Goal: Task Accomplishment & Management: Use online tool/utility

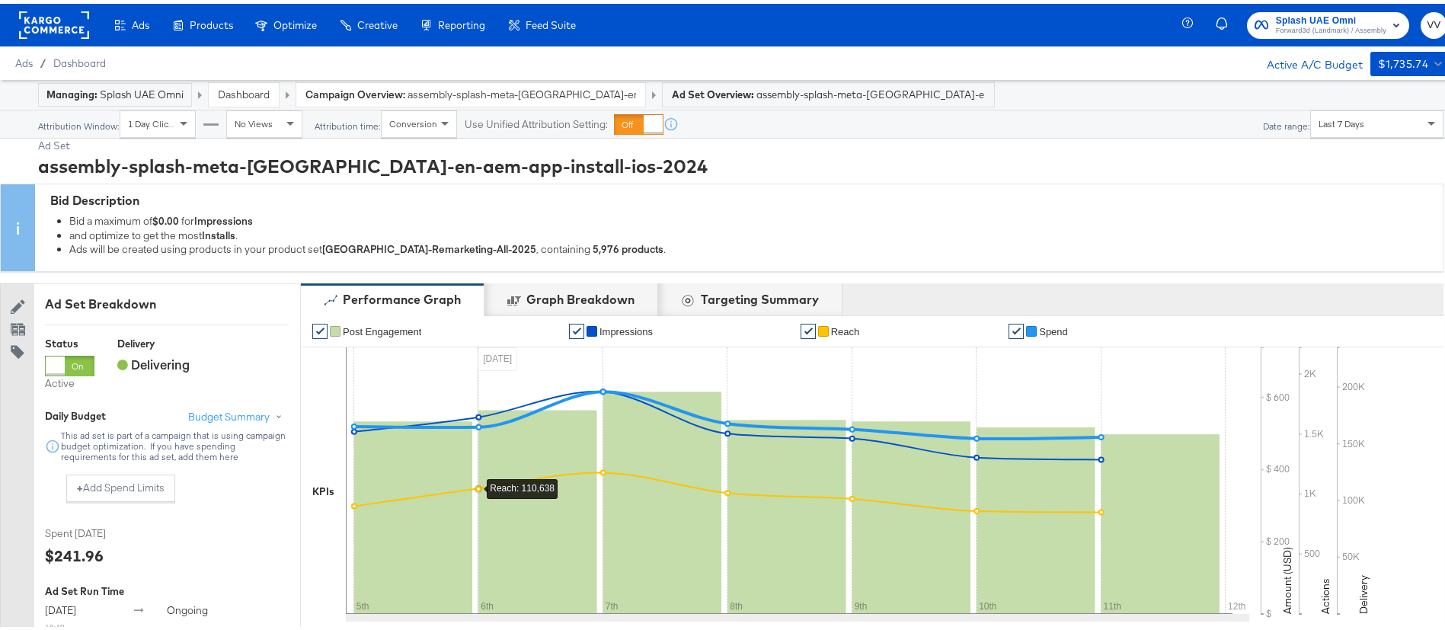
click at [1342, 24] on span "Forward3d (Landmark) / Assembly" at bounding box center [1331, 27] width 110 height 12
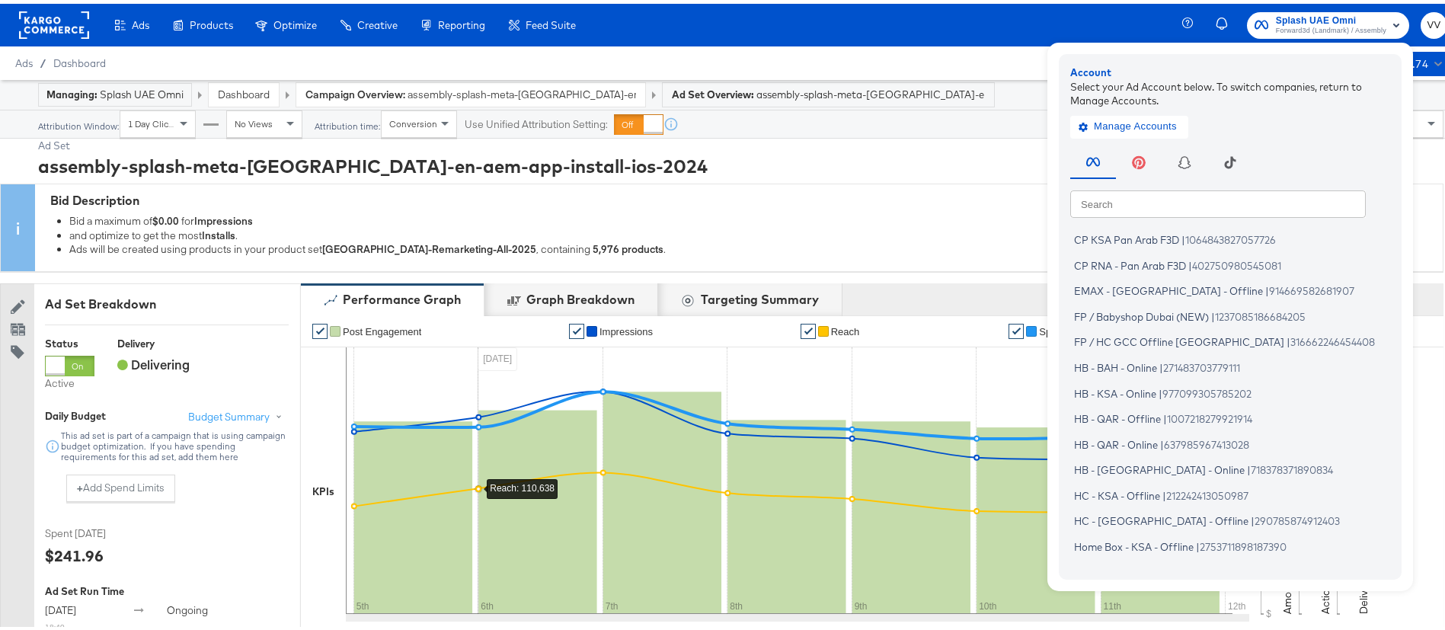
click at [1307, 21] on span "Forward3d (Landmark) / Assembly" at bounding box center [1331, 27] width 110 height 12
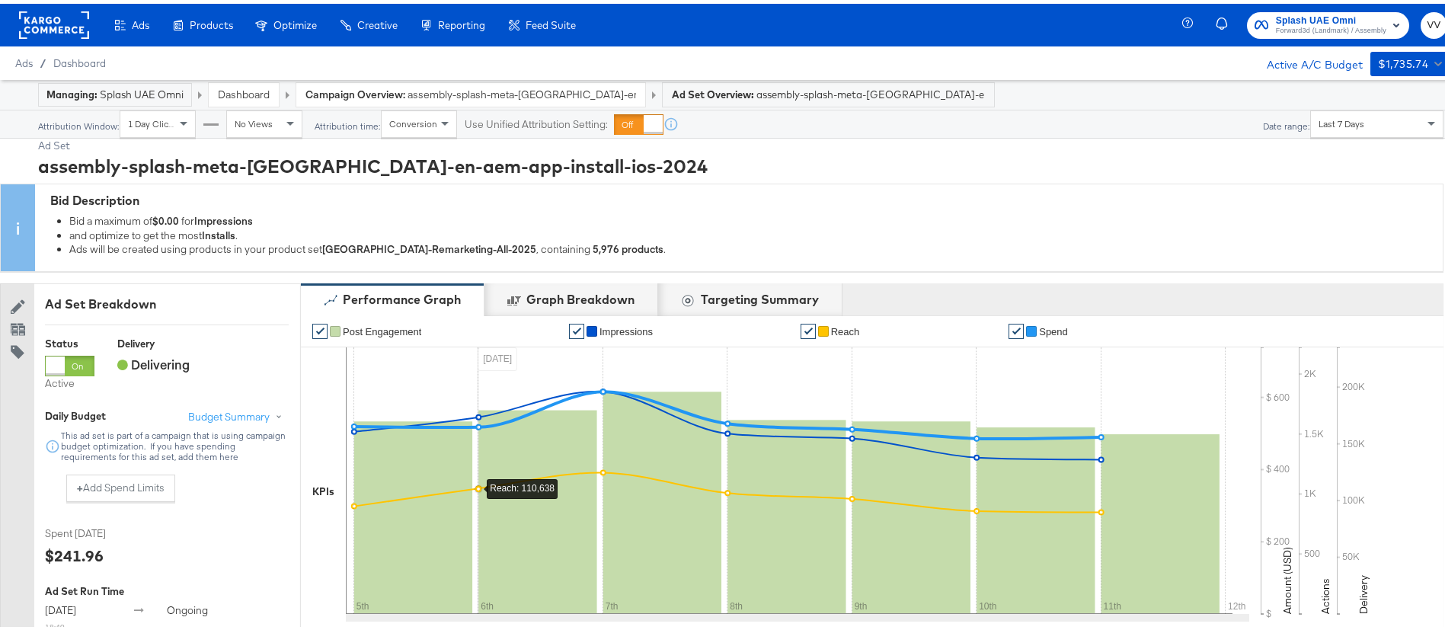
click at [1307, 21] on span "Forward3d (Landmark) / Assembly" at bounding box center [1331, 27] width 110 height 12
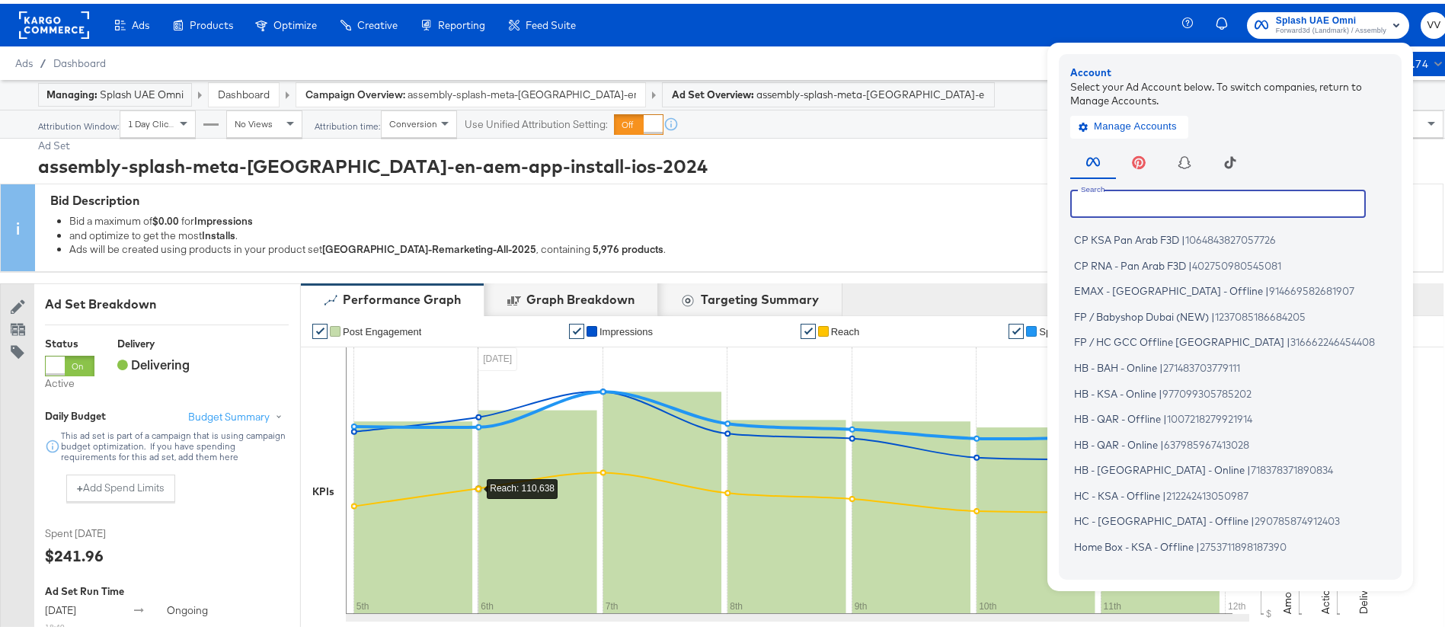
click at [1170, 197] on input "text" at bounding box center [1219, 199] width 296 height 27
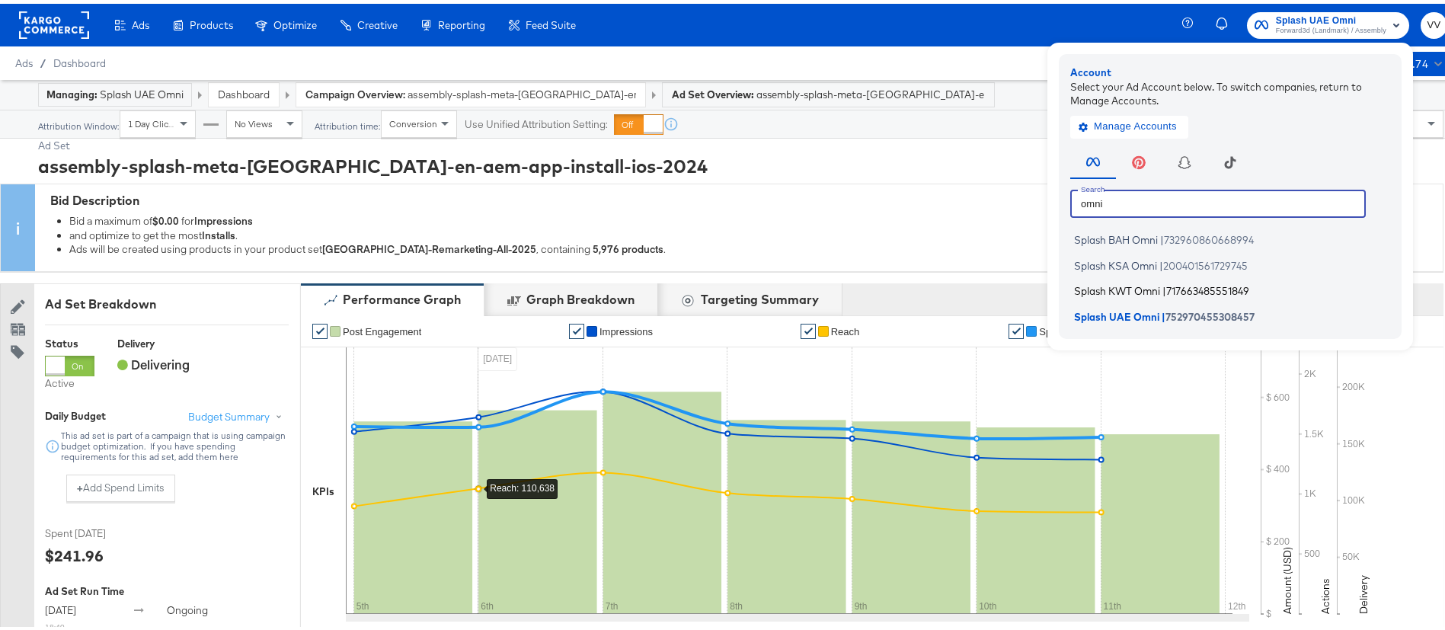
type input "omni"
click at [1138, 287] on span "Splash KWT Omni" at bounding box center [1117, 287] width 86 height 12
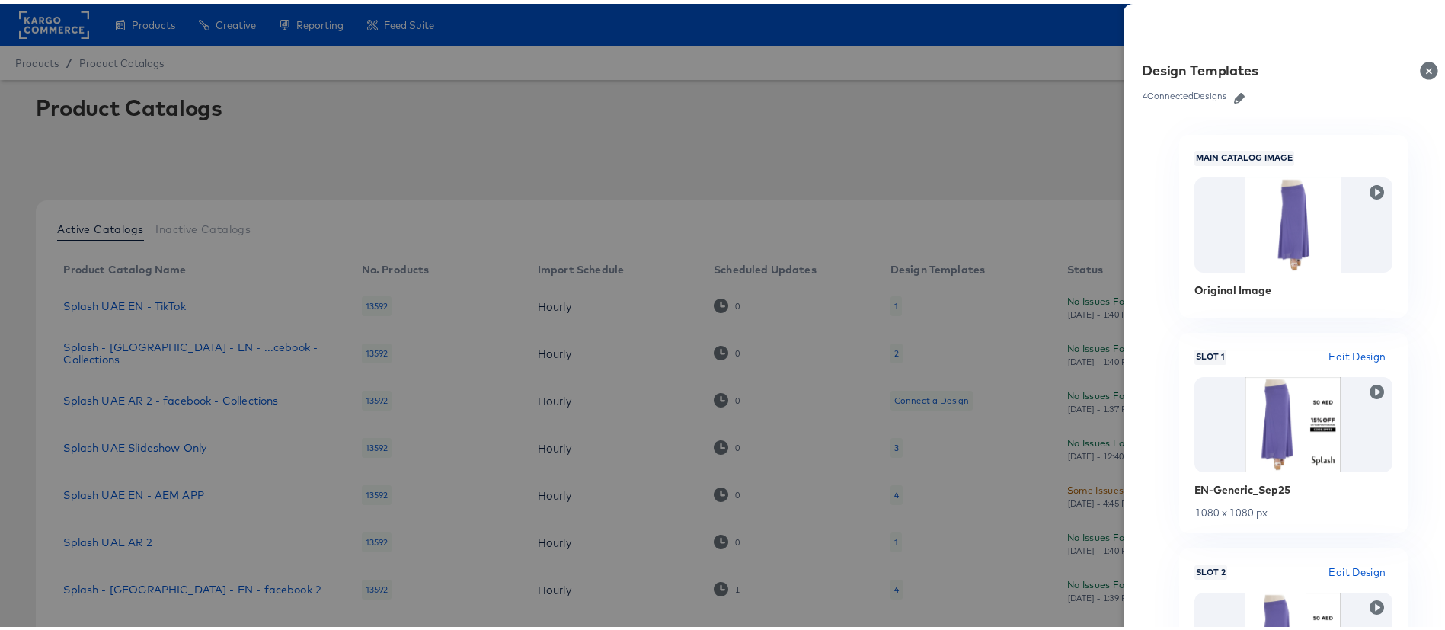
scroll to position [357, 0]
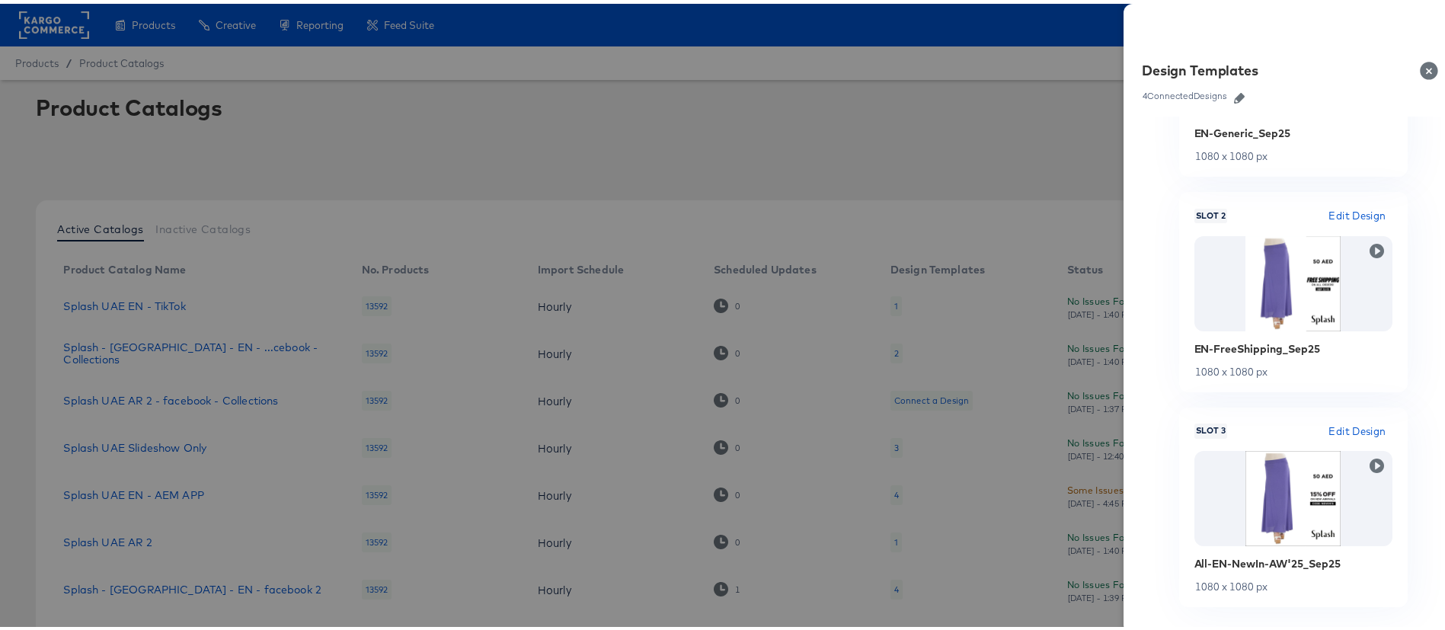
click at [805, 126] on div at bounding box center [731, 315] width 1463 height 630
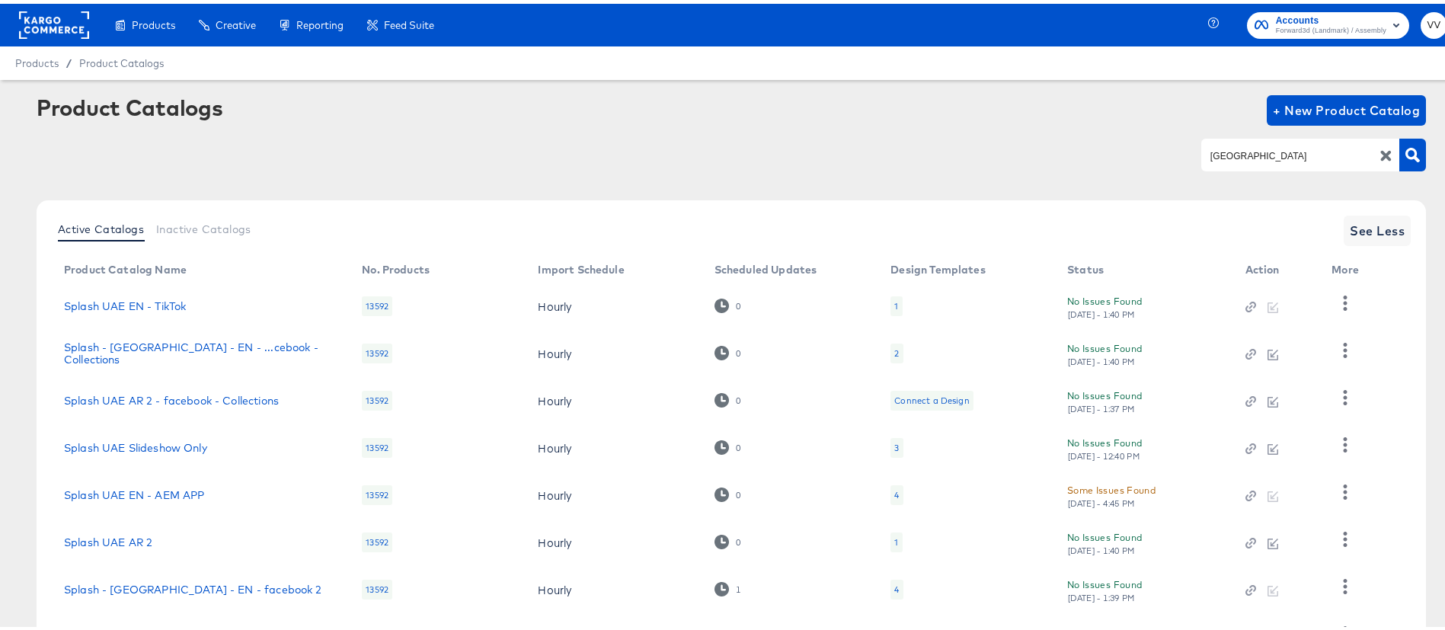
click at [1252, 164] on div "[GEOGRAPHIC_DATA]" at bounding box center [1301, 151] width 198 height 32
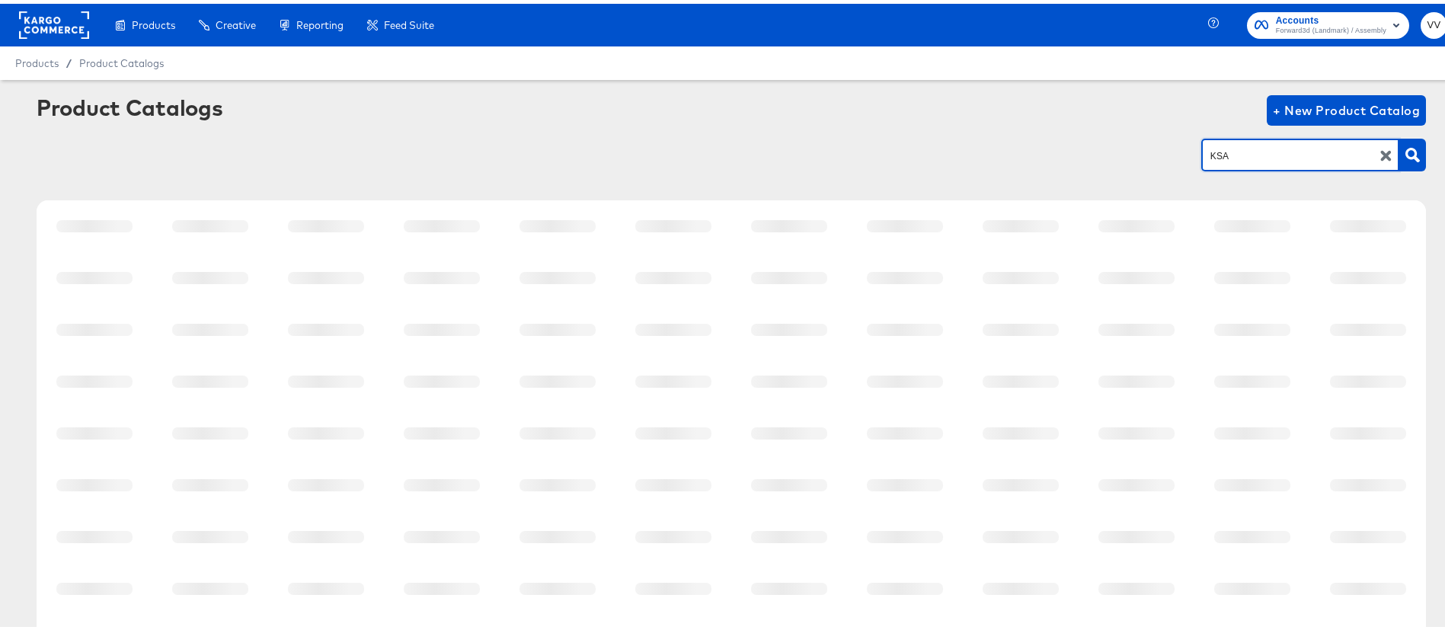
type input "KSA"
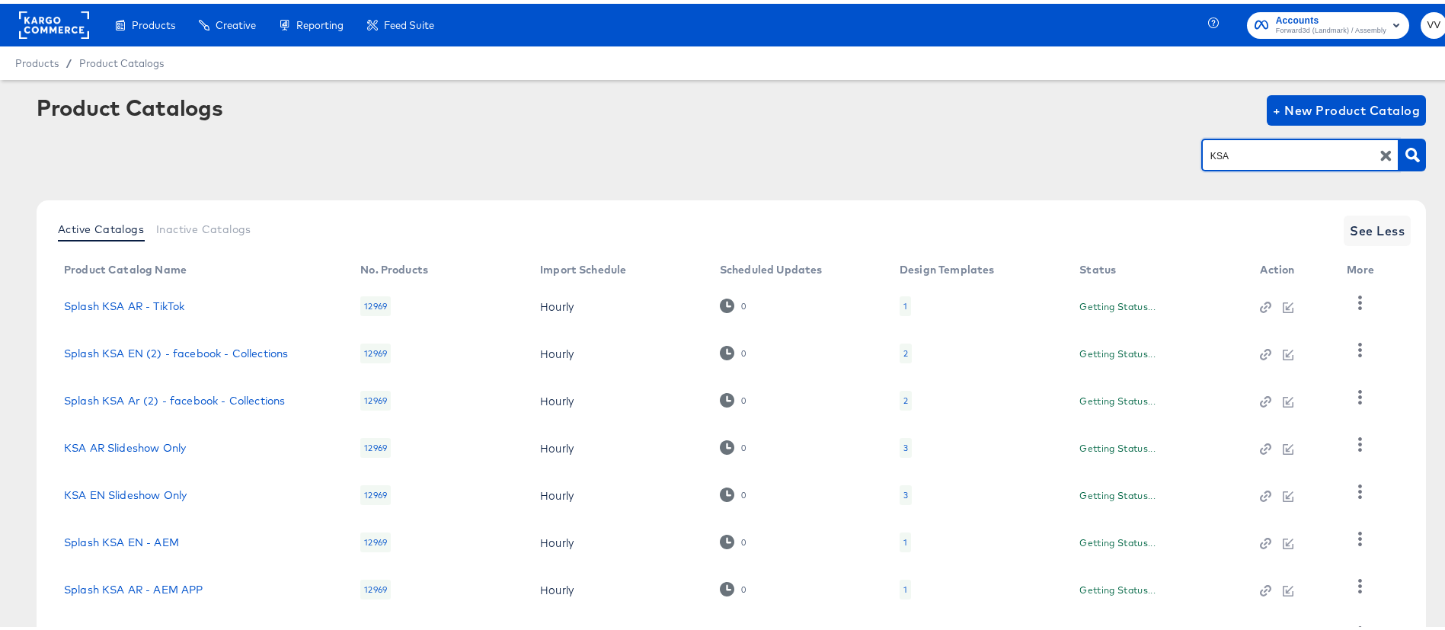
scroll to position [222, 0]
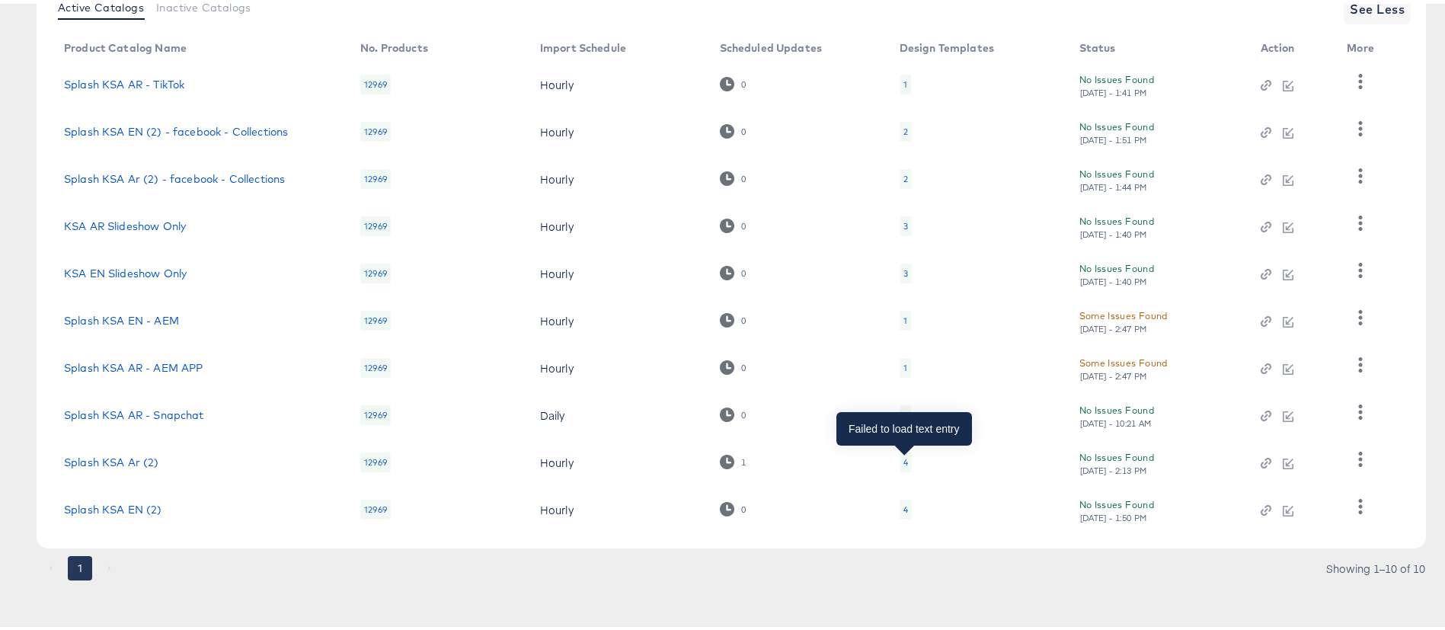
click at [907, 459] on div "4" at bounding box center [906, 459] width 5 height 12
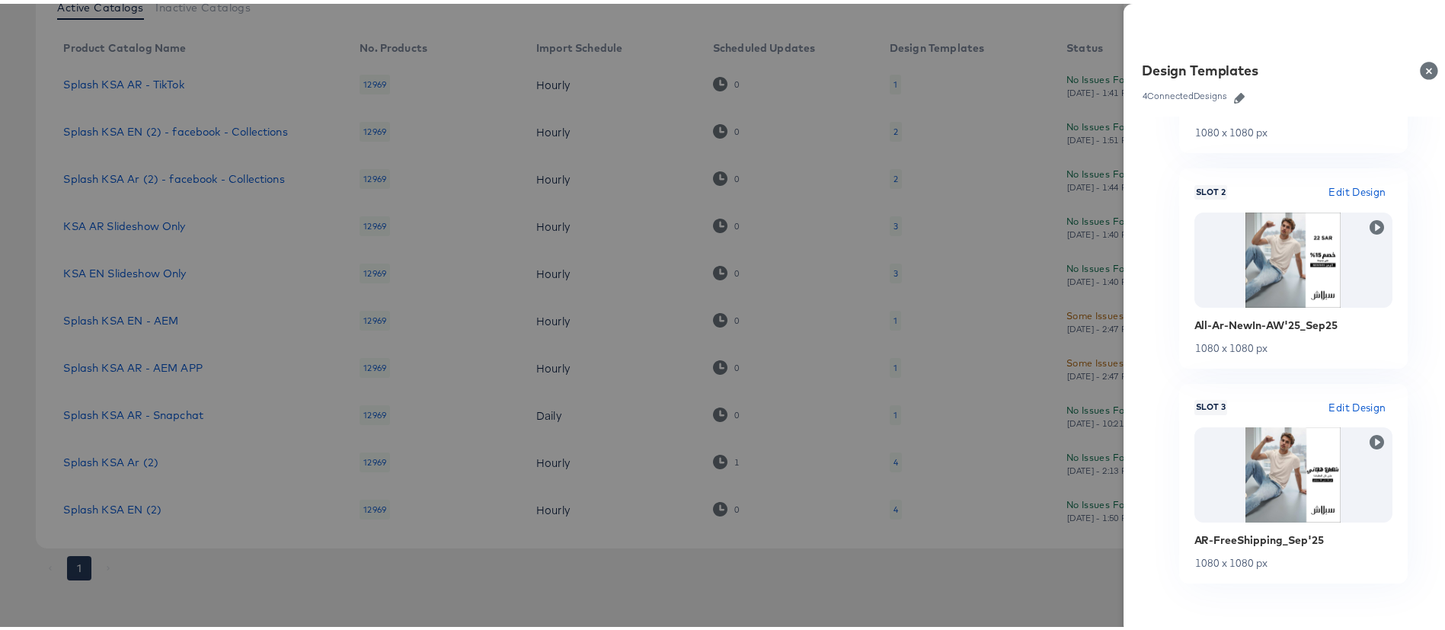
scroll to position [385, 0]
click at [871, 565] on div at bounding box center [731, 315] width 1463 height 630
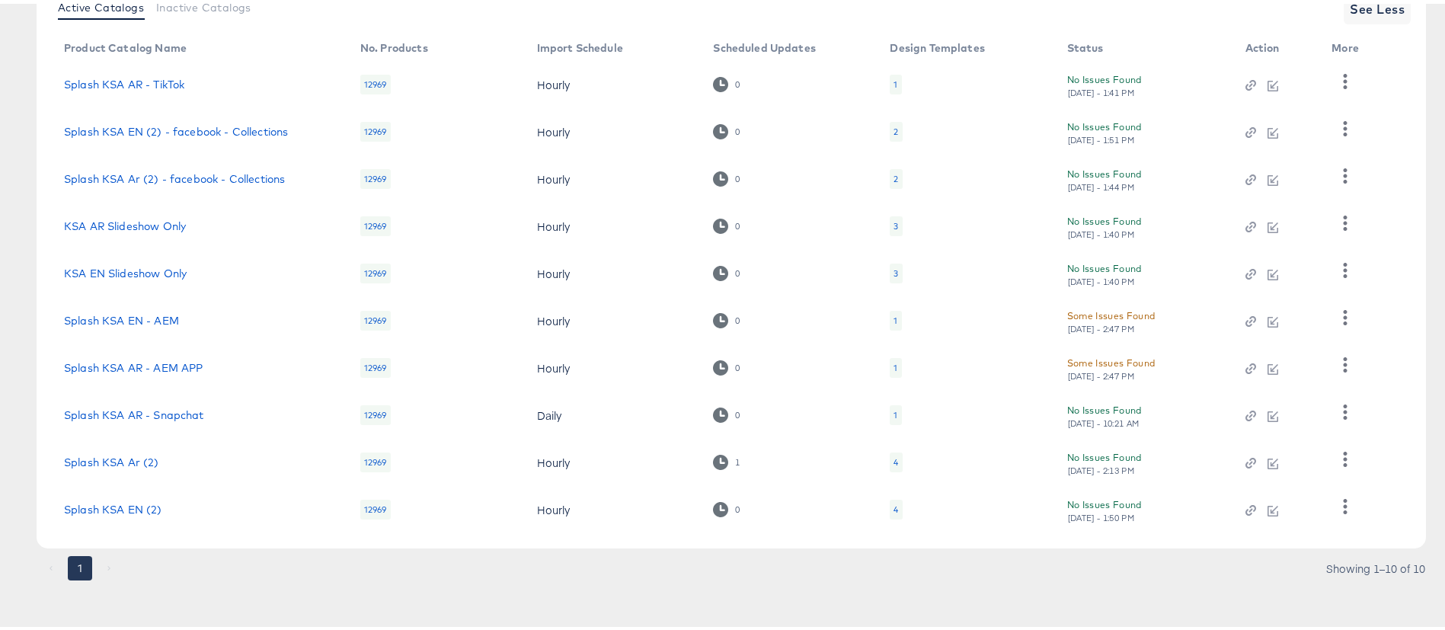
scroll to position [0, 0]
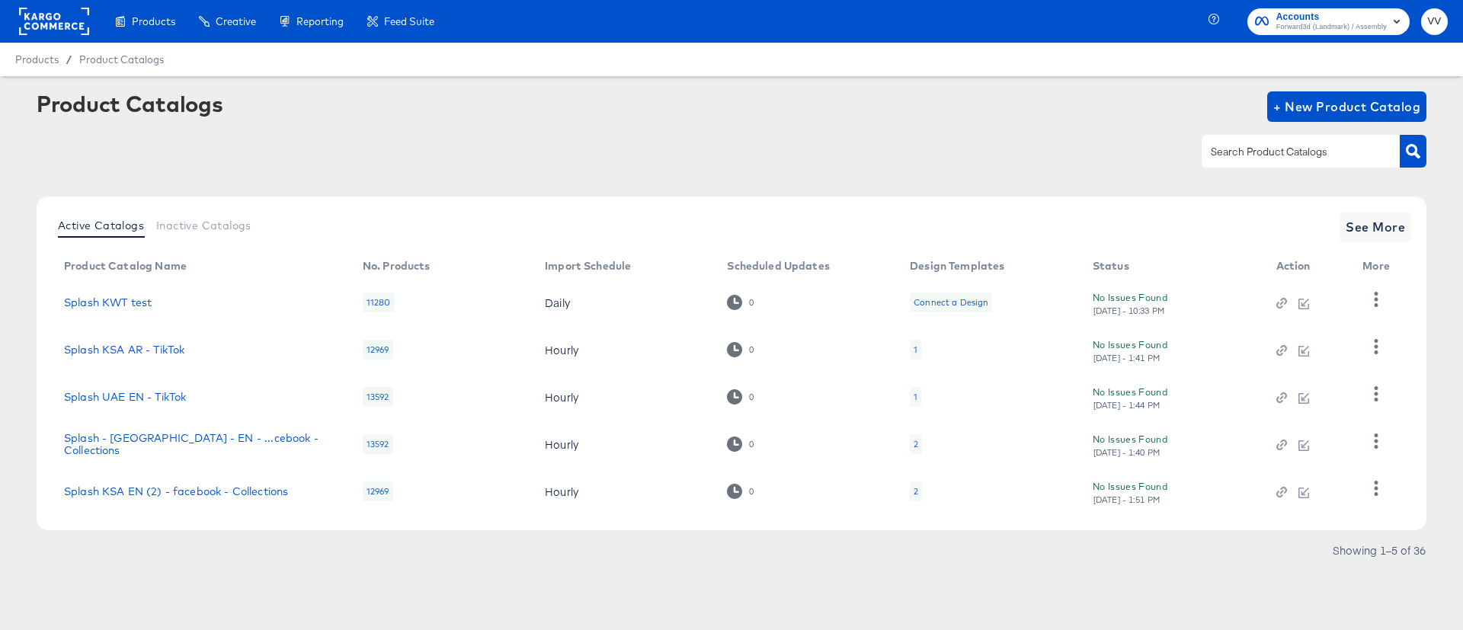
click at [1307, 152] on input "text" at bounding box center [1289, 152] width 162 height 18
type input "KWT"
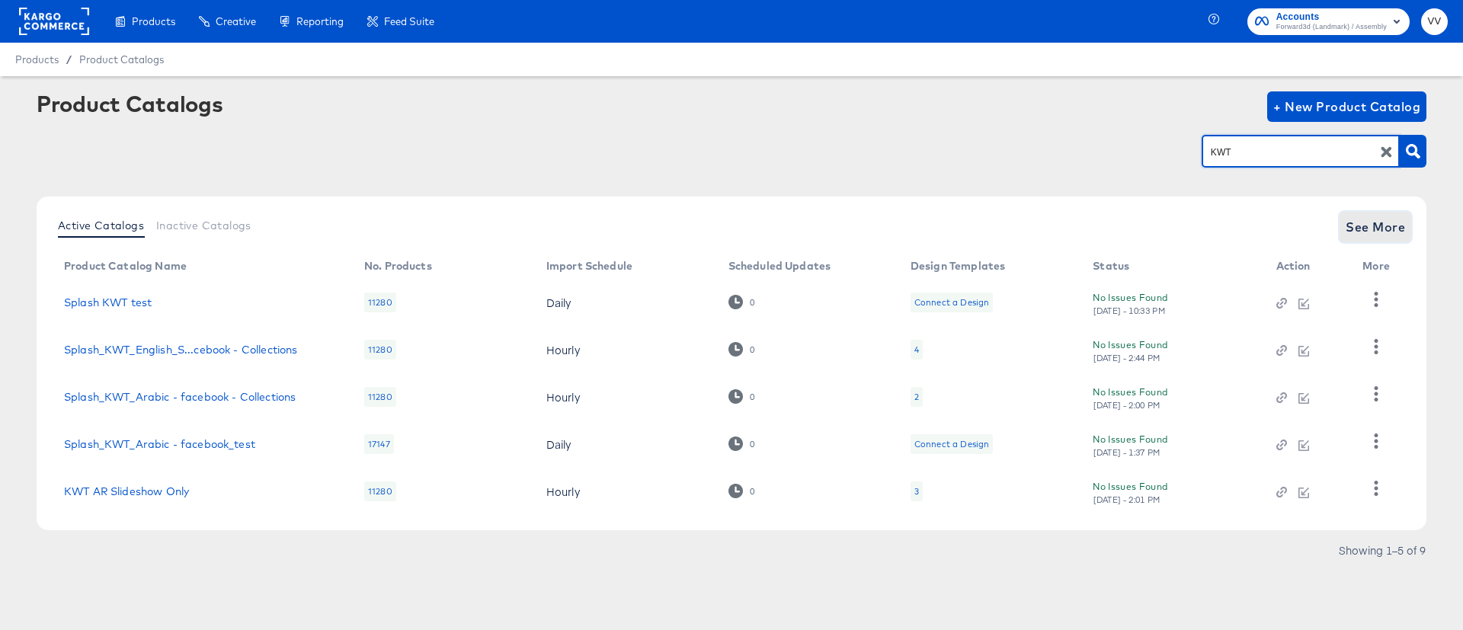
click at [1393, 221] on span "See More" at bounding box center [1375, 226] width 59 height 21
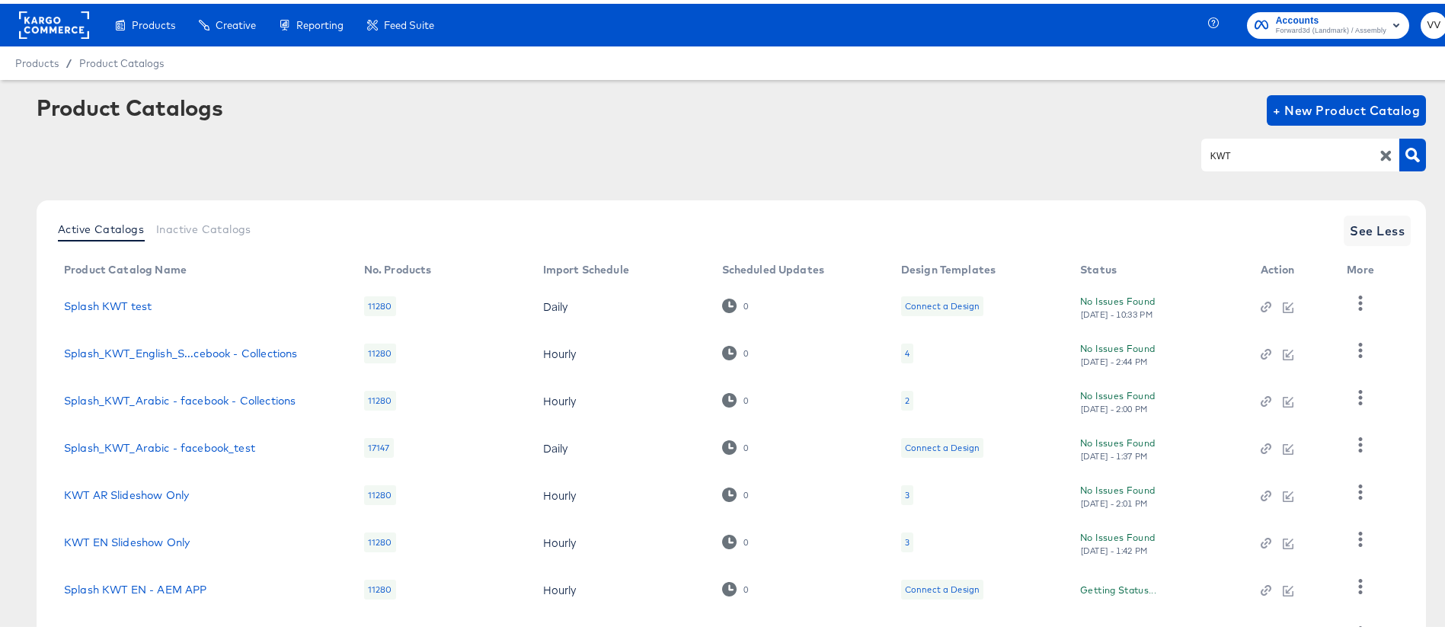
scroll to position [174, 0]
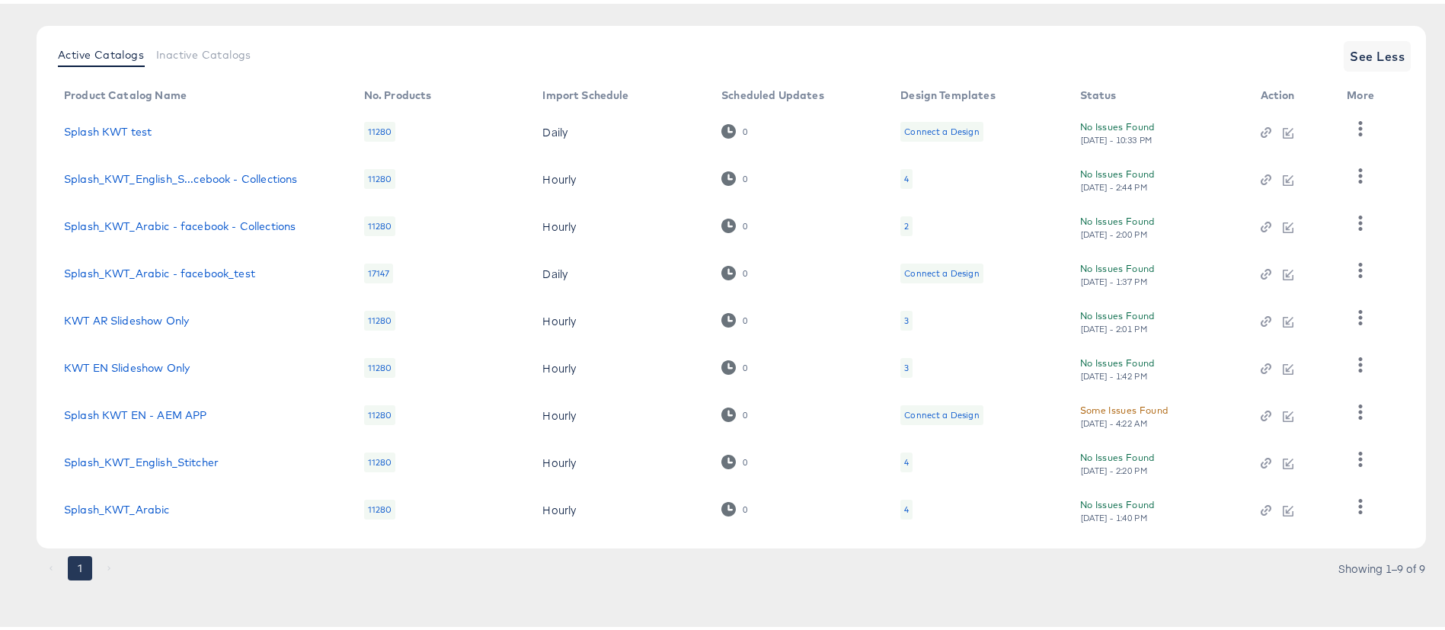
click at [902, 454] on div "4" at bounding box center [907, 459] width 12 height 20
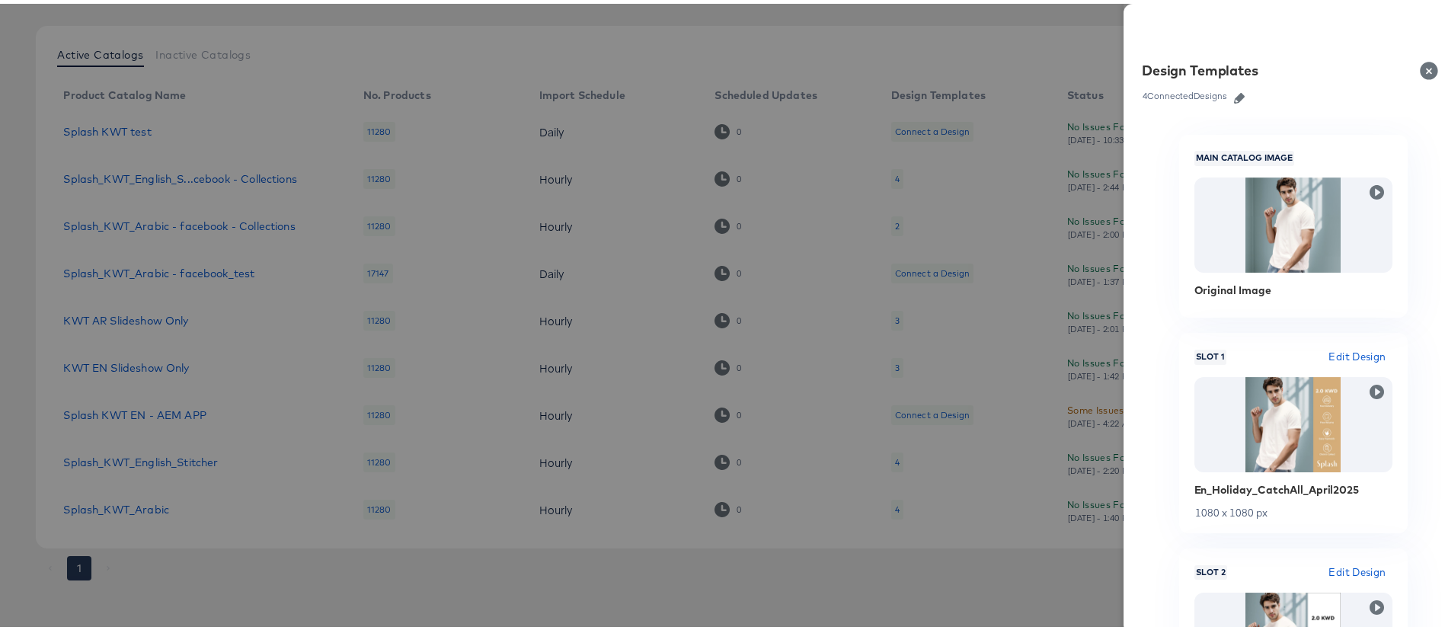
click at [470, 566] on div at bounding box center [731, 315] width 1463 height 630
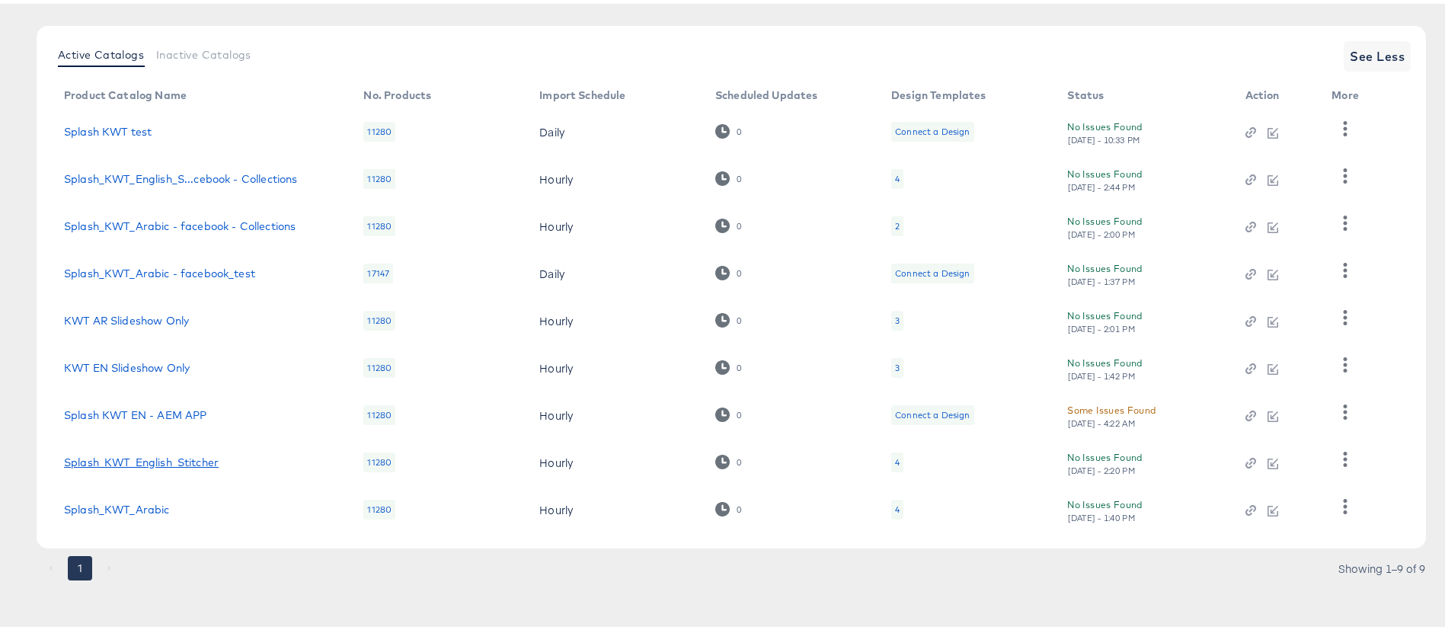
click at [203, 460] on link "Splash_KWT_English_Stitcher" at bounding box center [141, 459] width 155 height 12
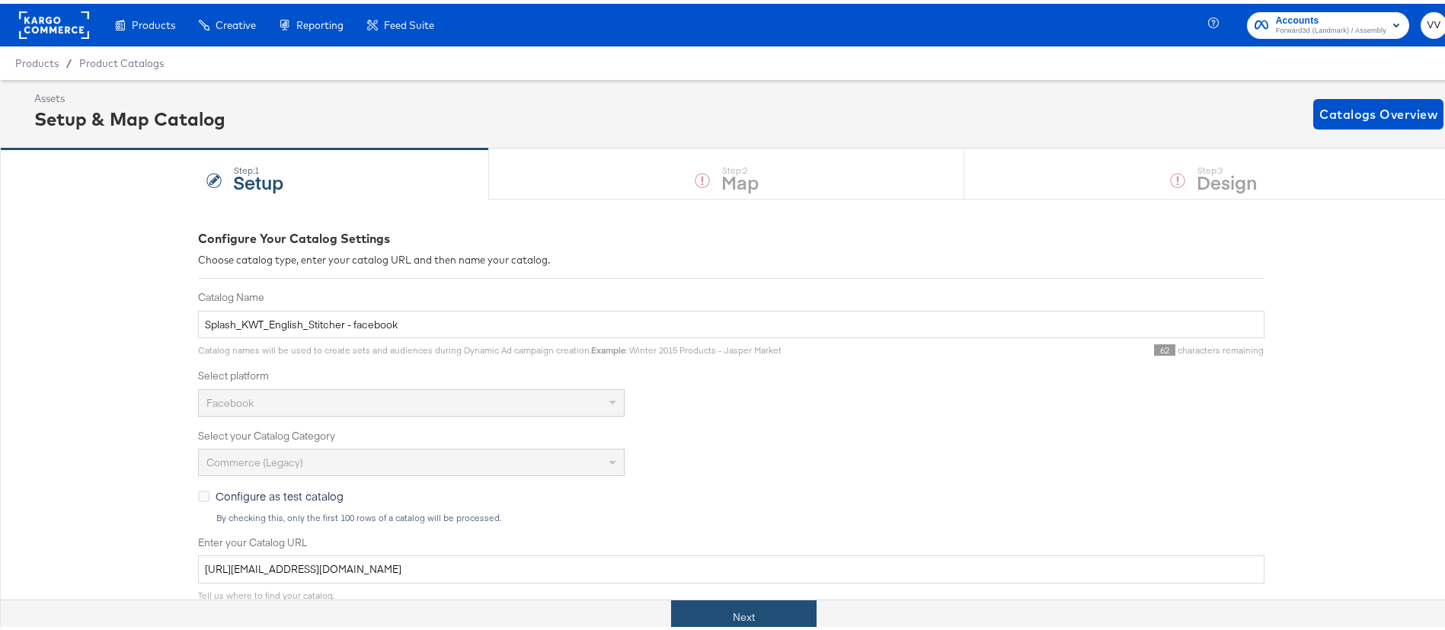
click at [764, 610] on button "Next" at bounding box center [744, 614] width 146 height 34
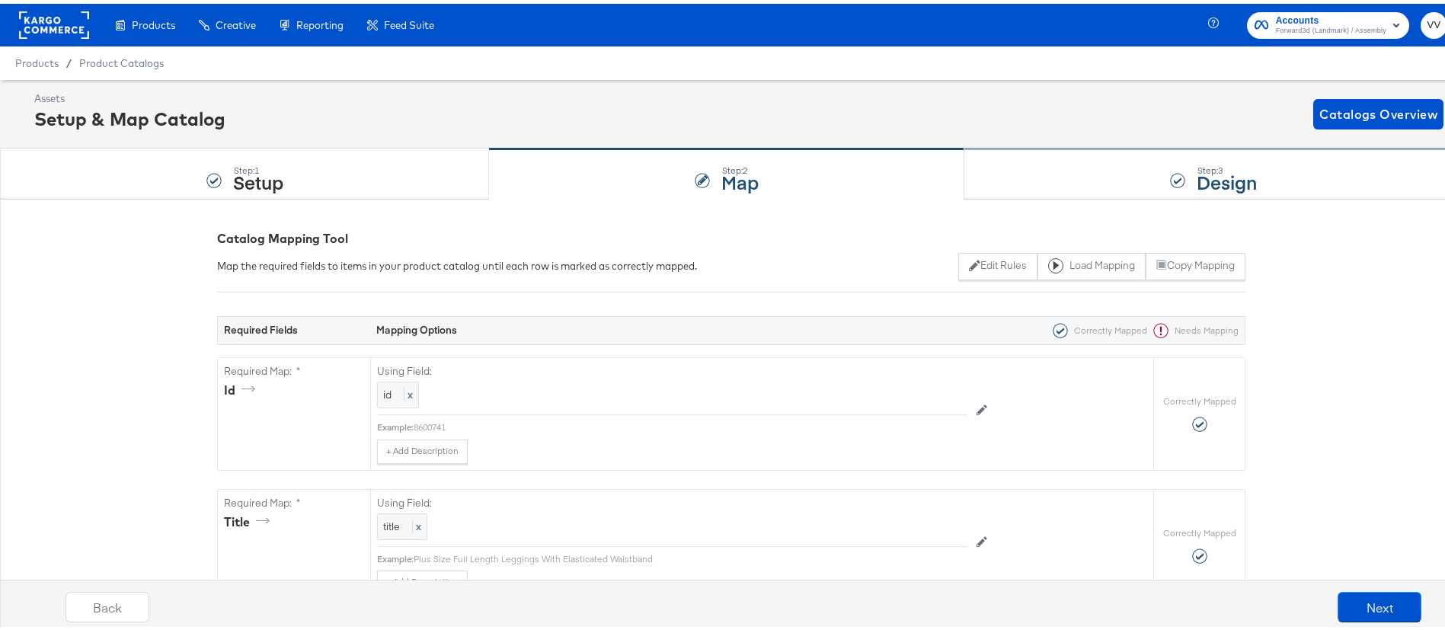
click at [1029, 177] on div "Step: 3 Design" at bounding box center [1214, 171] width 498 height 50
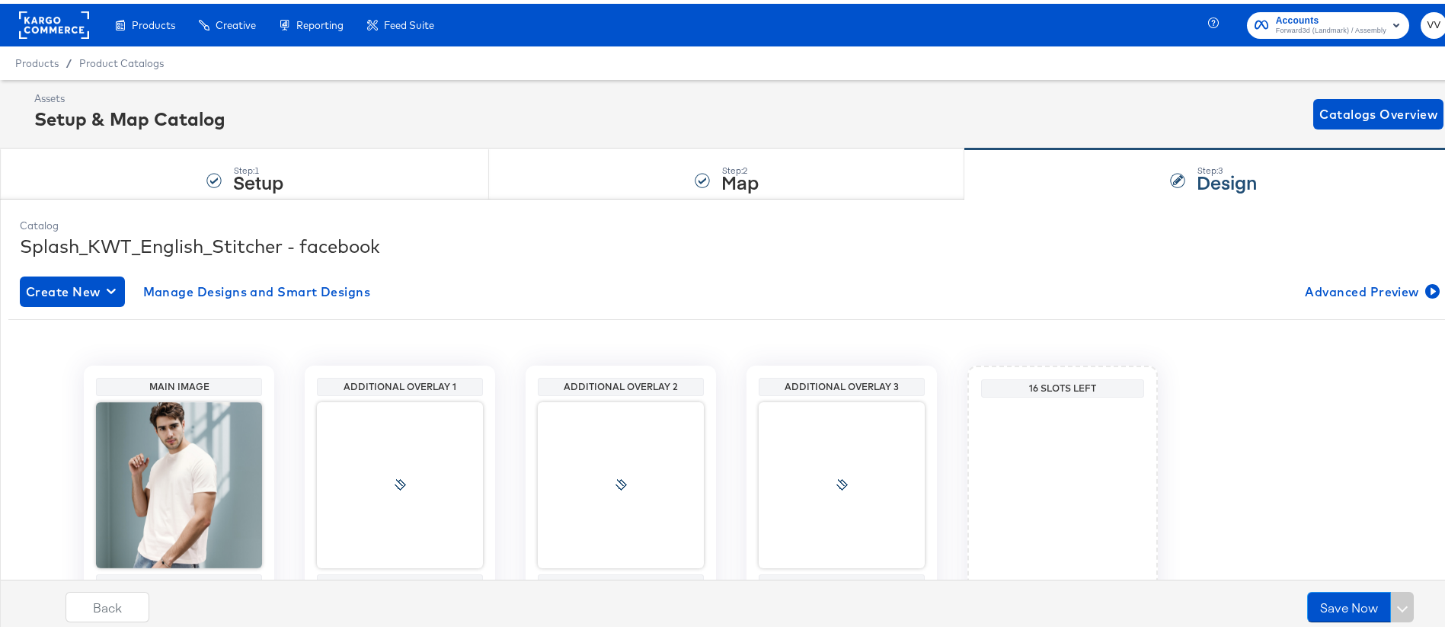
scroll to position [97, 0]
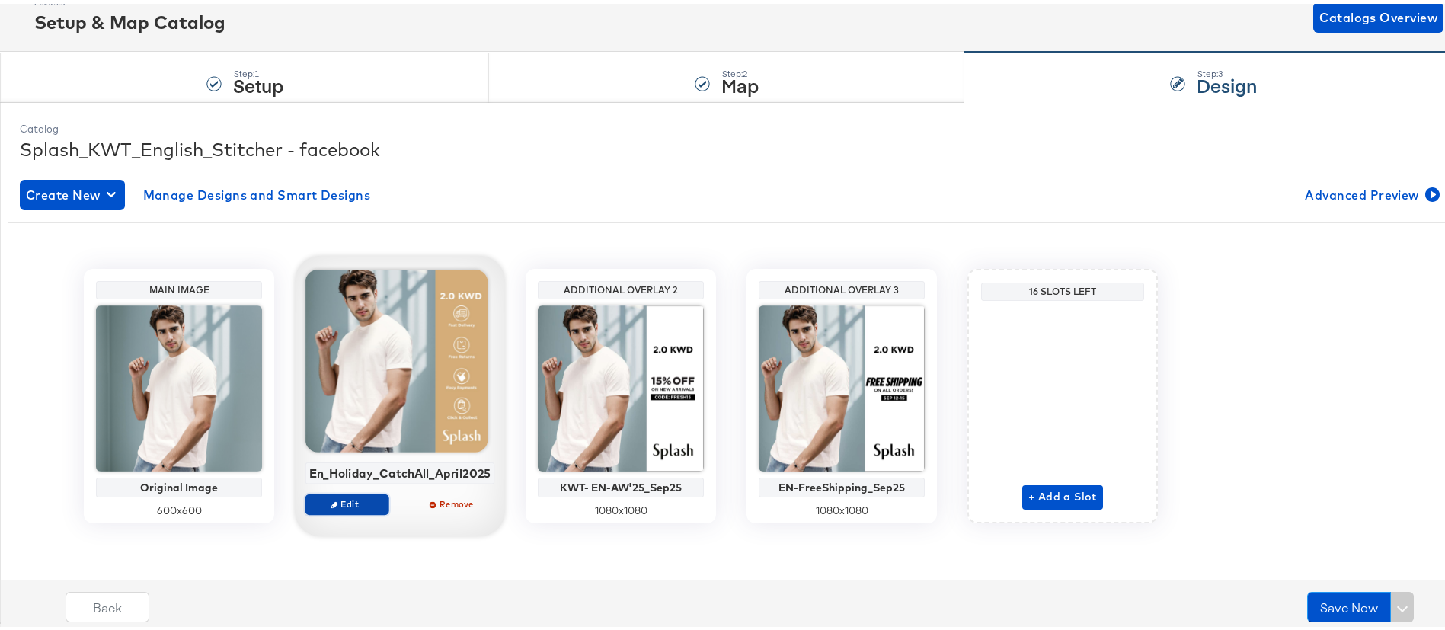
click at [357, 500] on span "Edit" at bounding box center [347, 499] width 70 height 11
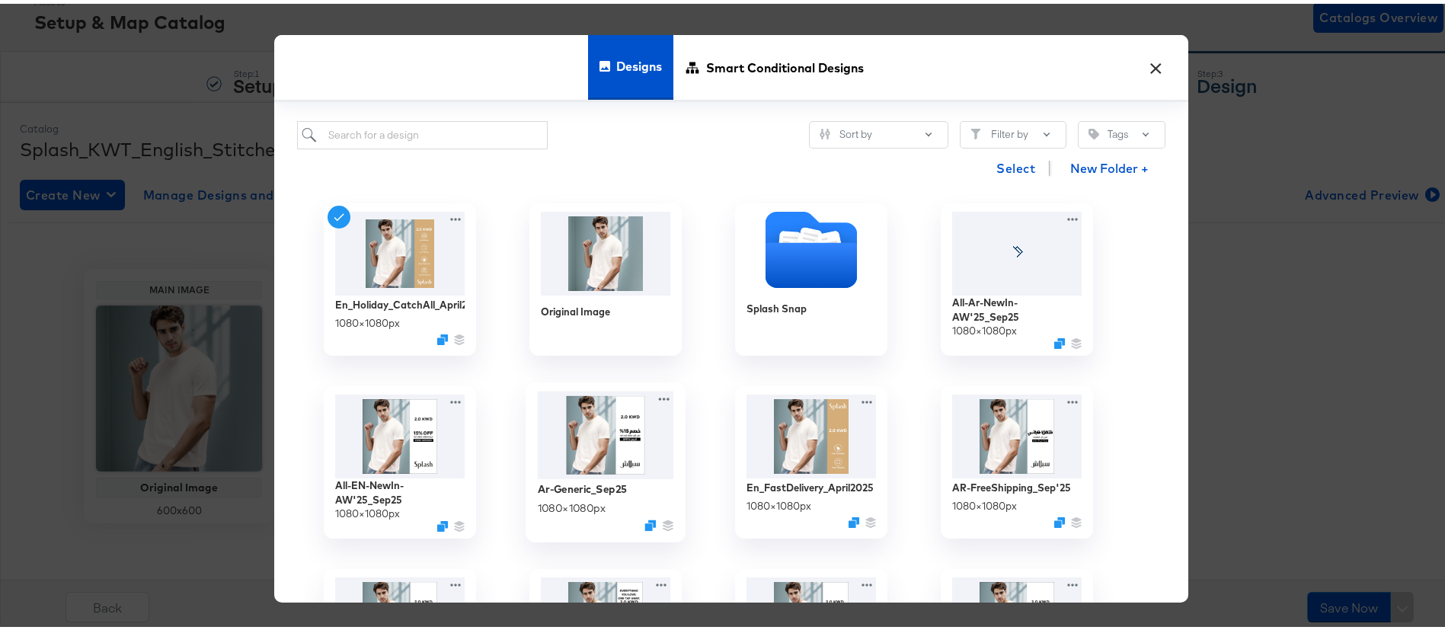
click at [594, 447] on div at bounding box center [606, 431] width 136 height 88
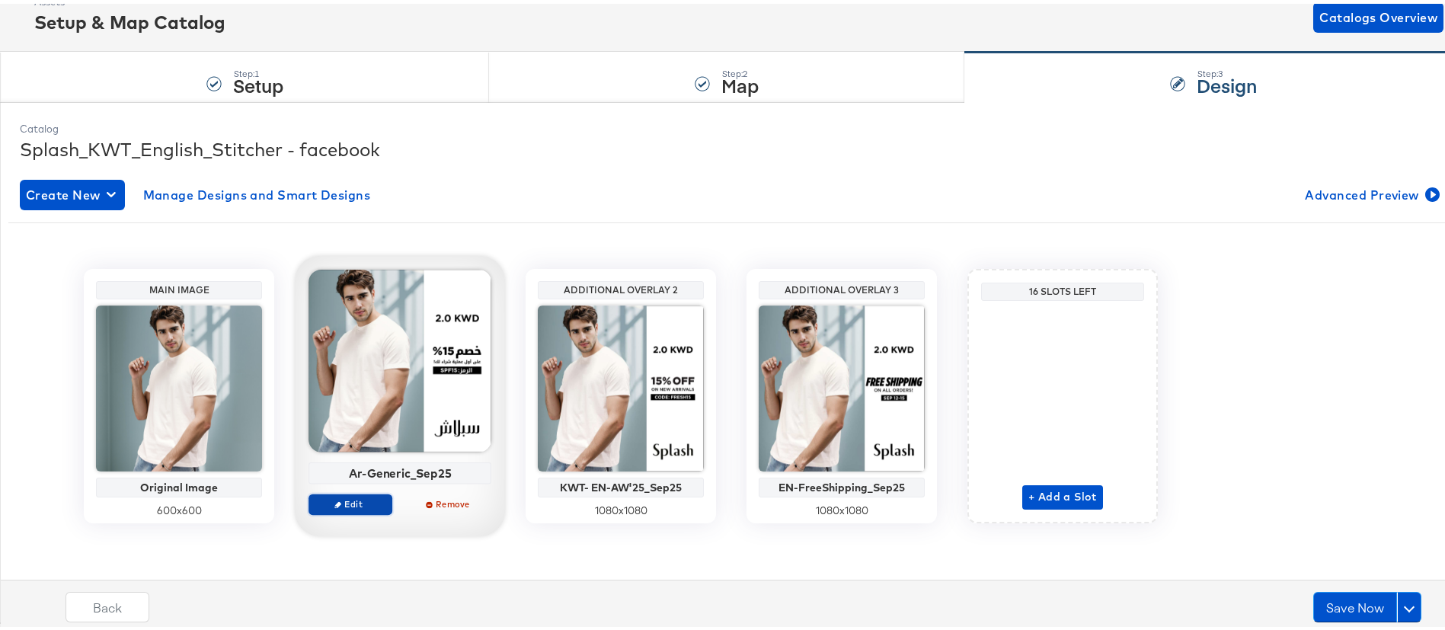
click at [354, 505] on span "Edit" at bounding box center [350, 499] width 70 height 11
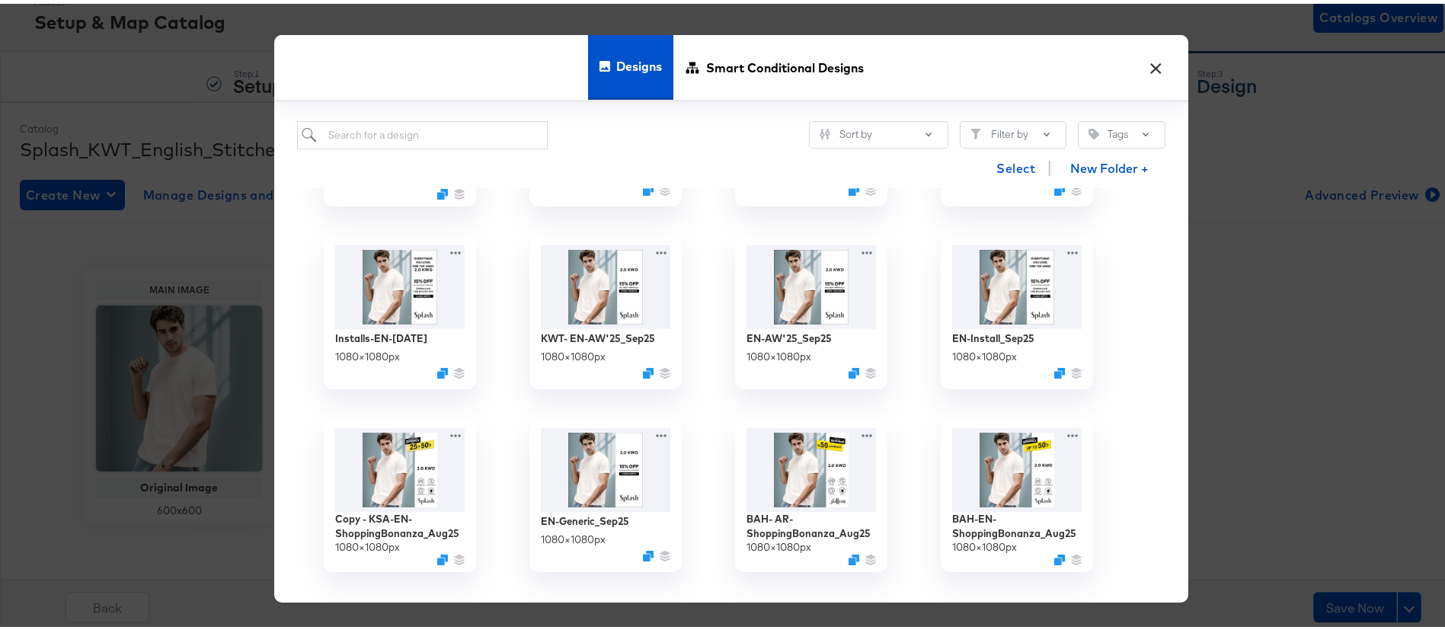
scroll to position [338, 0]
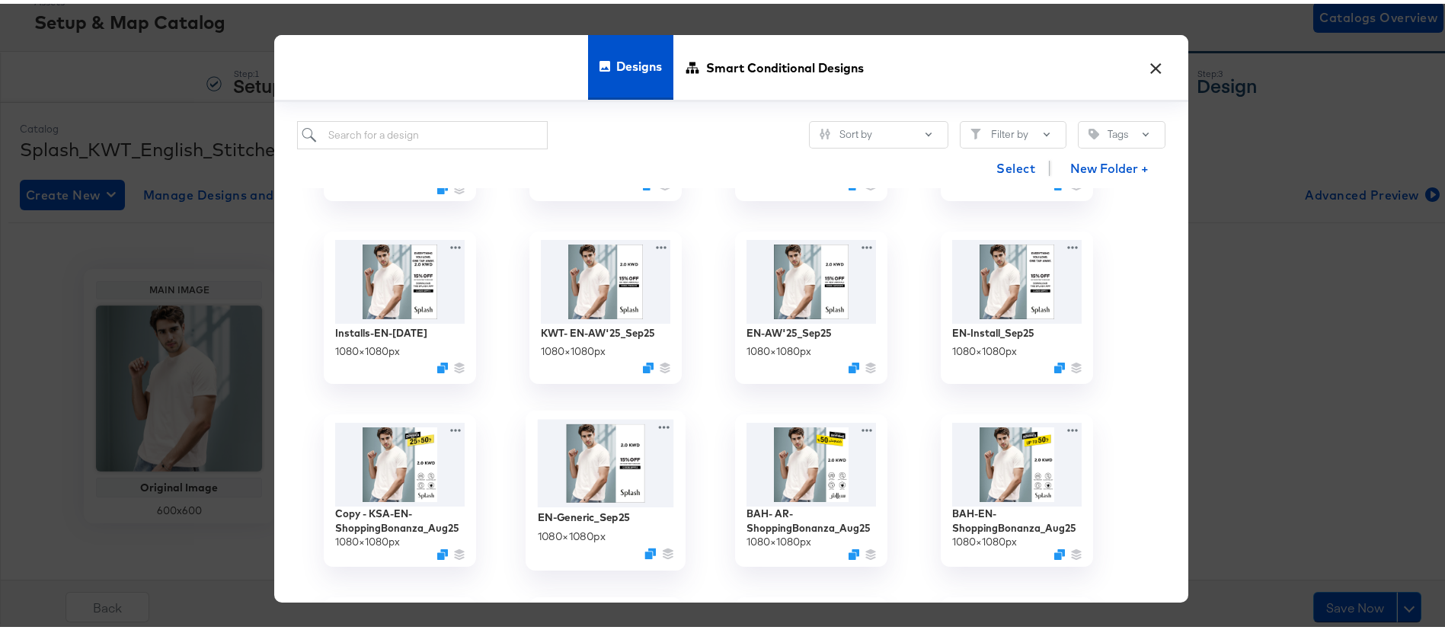
click at [575, 463] on img at bounding box center [606, 459] width 136 height 88
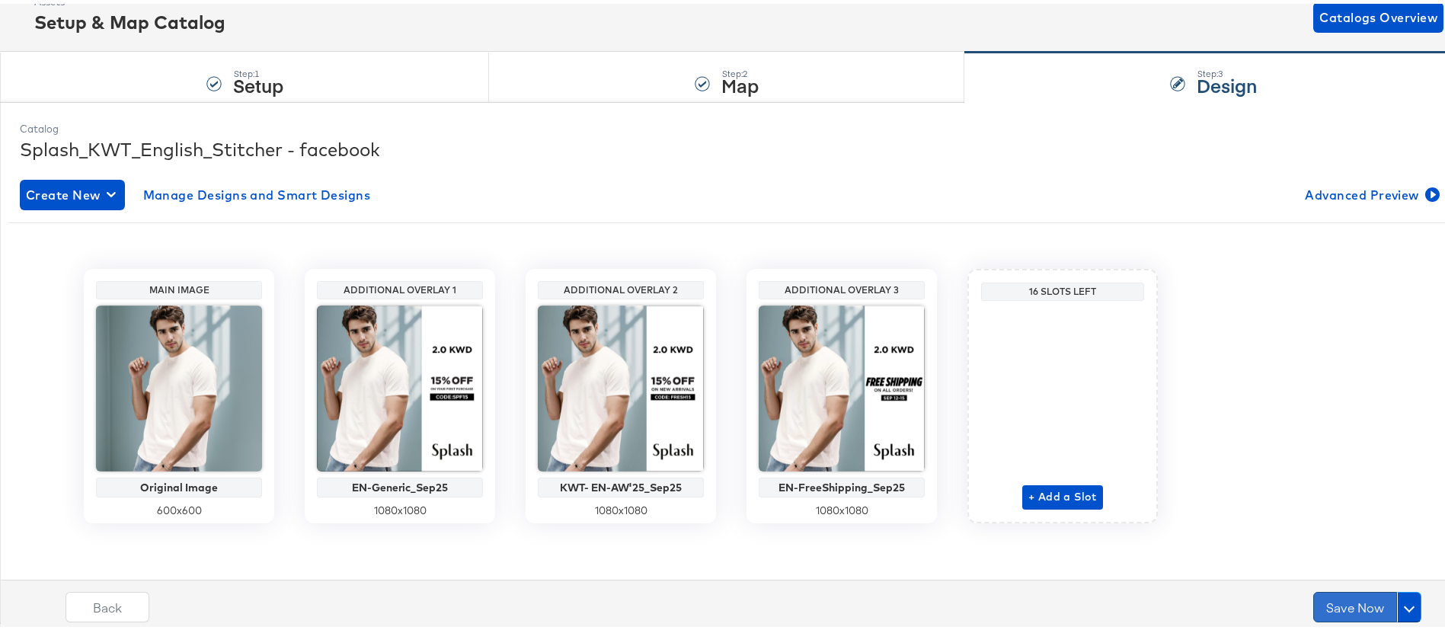
click at [1331, 601] on button "Save Now" at bounding box center [1356, 603] width 84 height 30
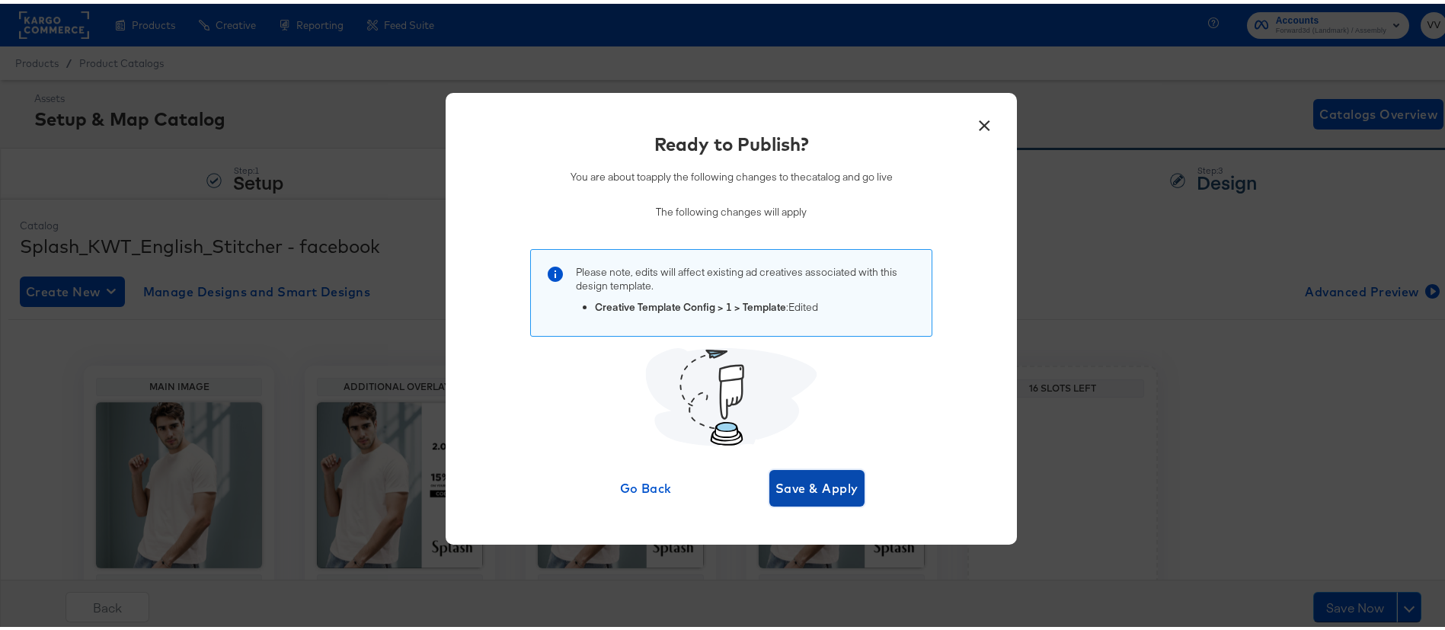
click at [850, 485] on button "Save & Apply" at bounding box center [817, 484] width 95 height 37
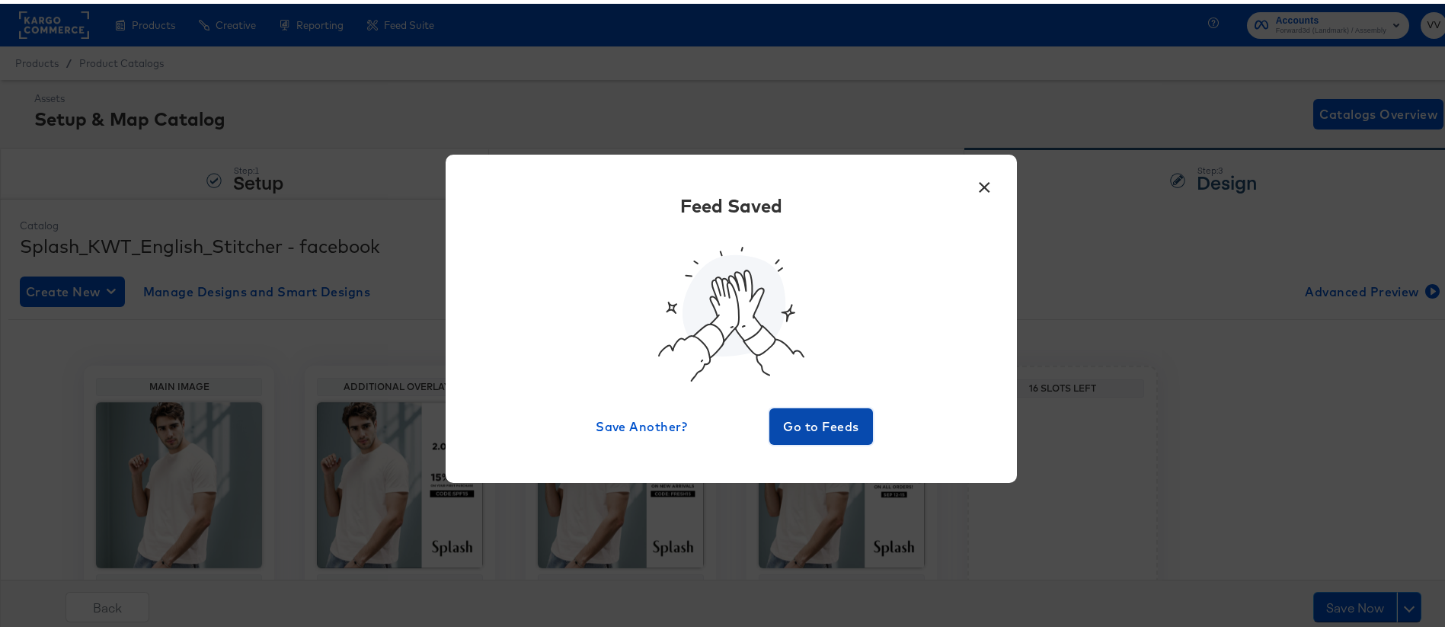
click at [845, 414] on span "Go to Feeds" at bounding box center [821, 422] width 91 height 21
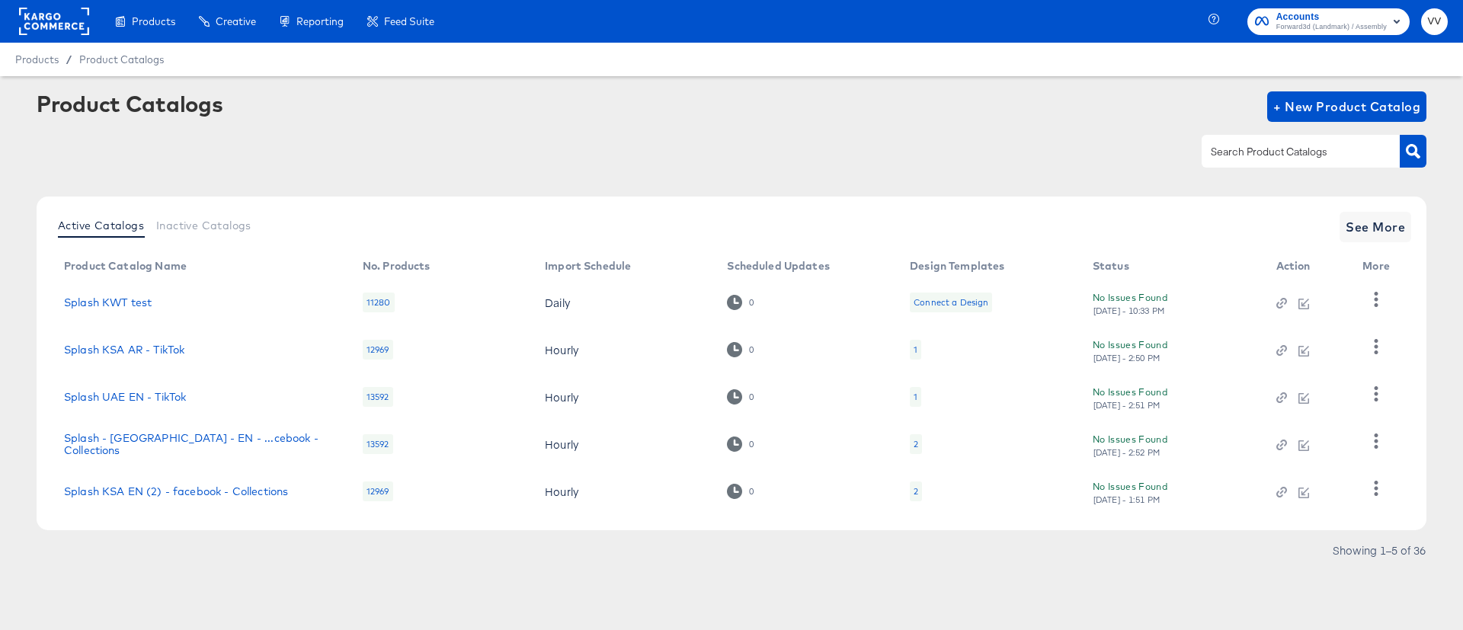
click at [1243, 138] on div at bounding box center [1301, 151] width 198 height 32
type input "KWT"
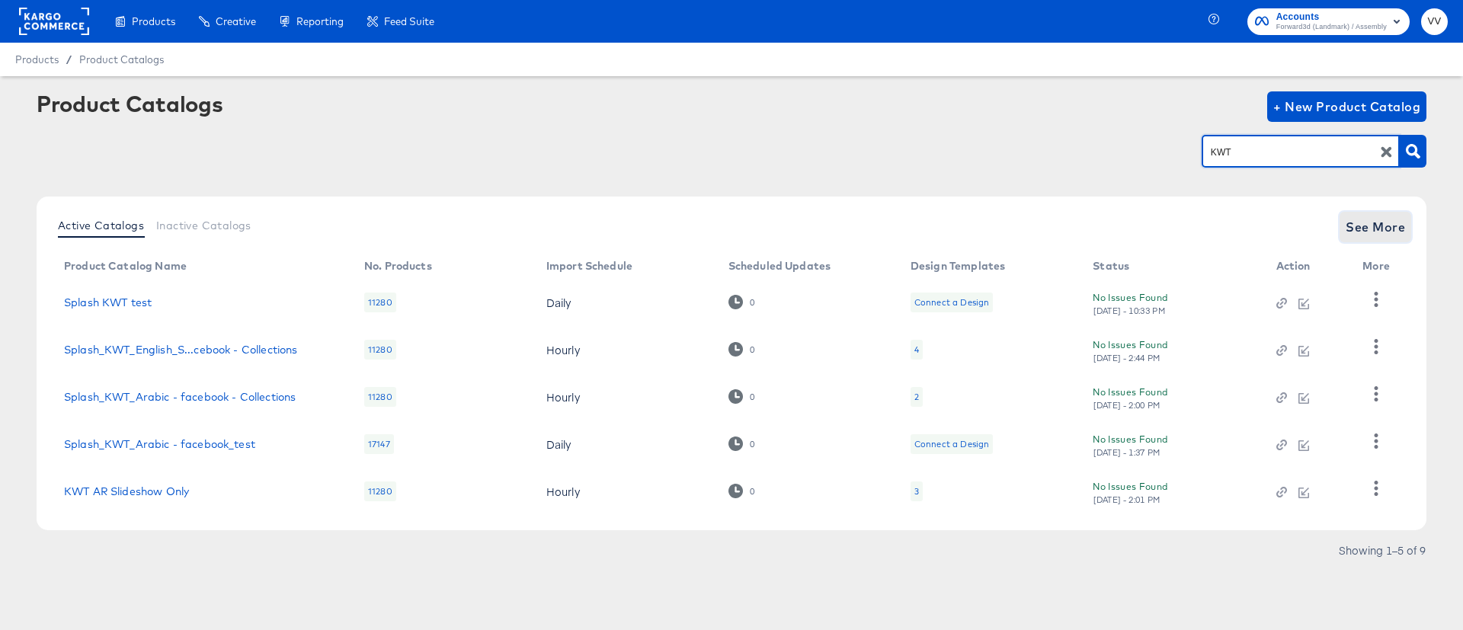
click at [1382, 224] on span "See More" at bounding box center [1375, 226] width 59 height 21
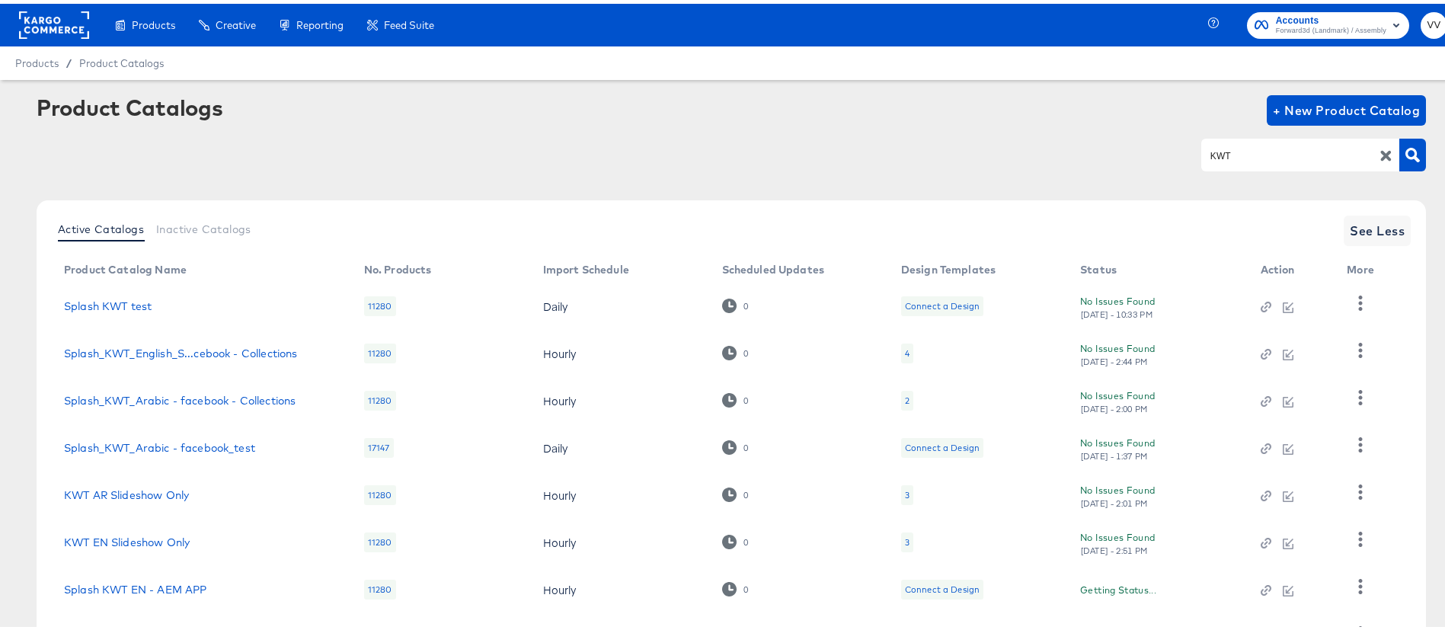
scroll to position [167, 0]
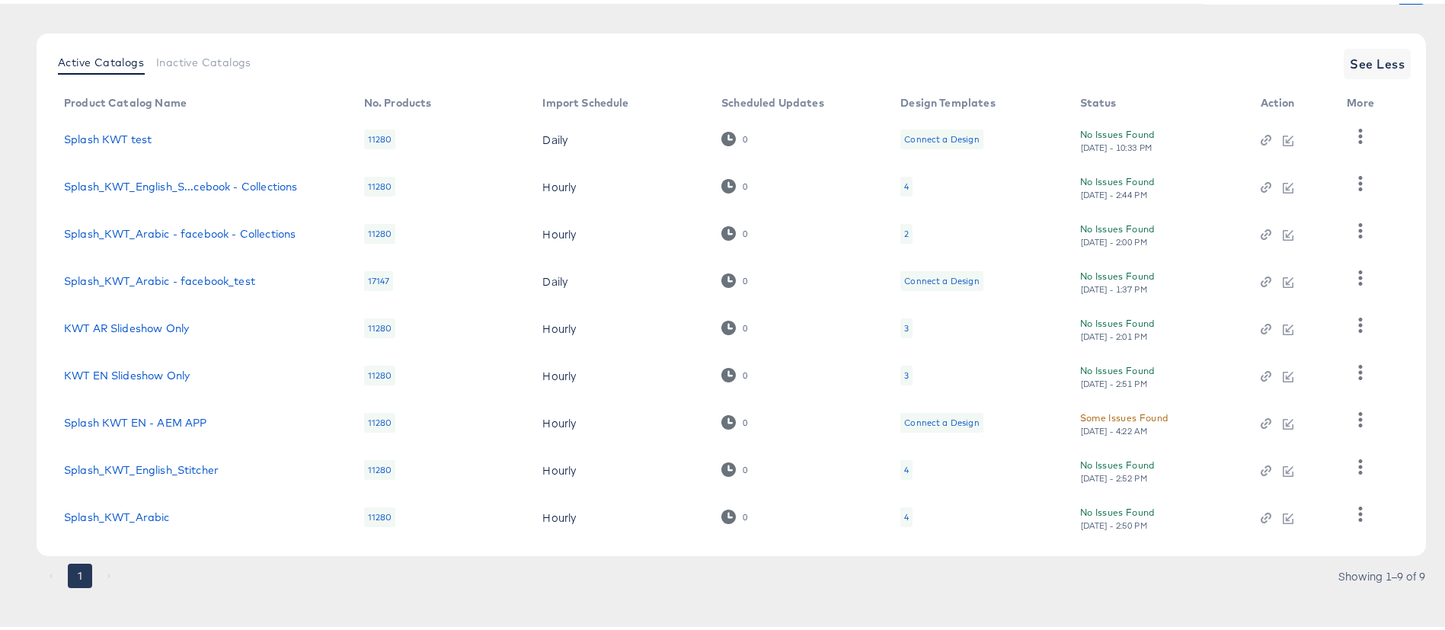
click at [907, 467] on div "4" at bounding box center [906, 466] width 5 height 12
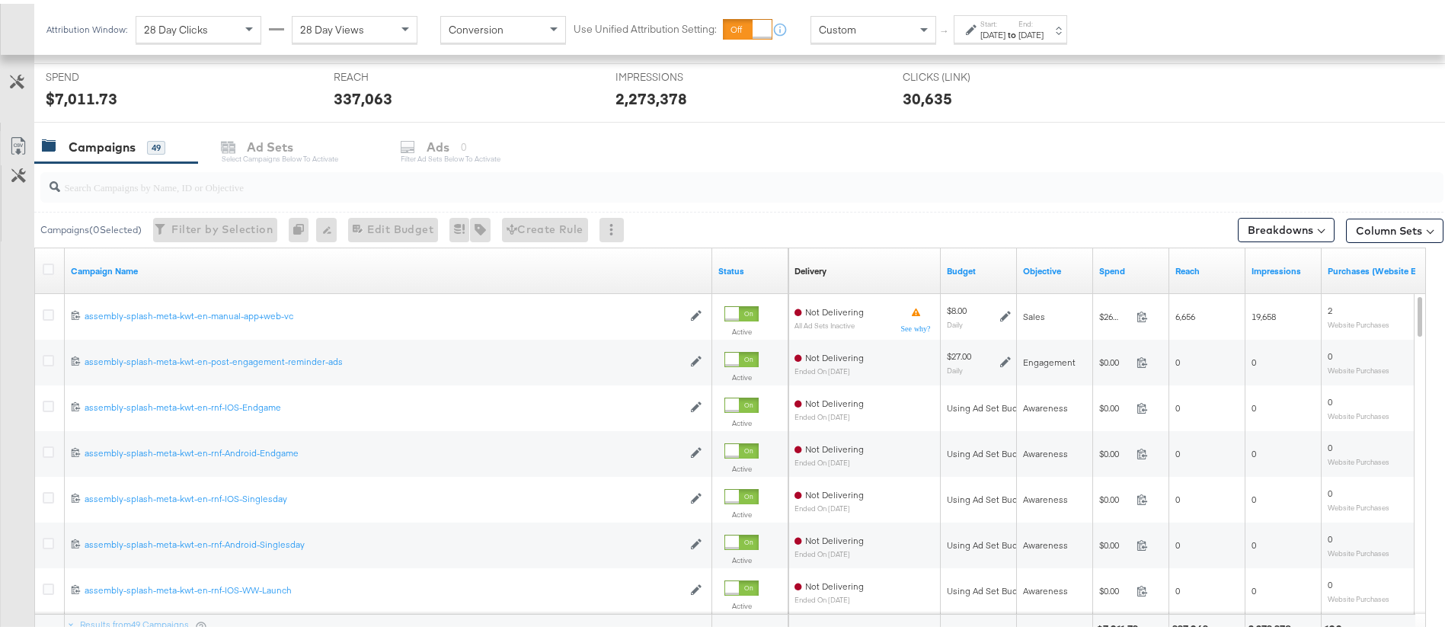
scroll to position [574, 0]
click at [234, 186] on input "search" at bounding box center [687, 174] width 1255 height 30
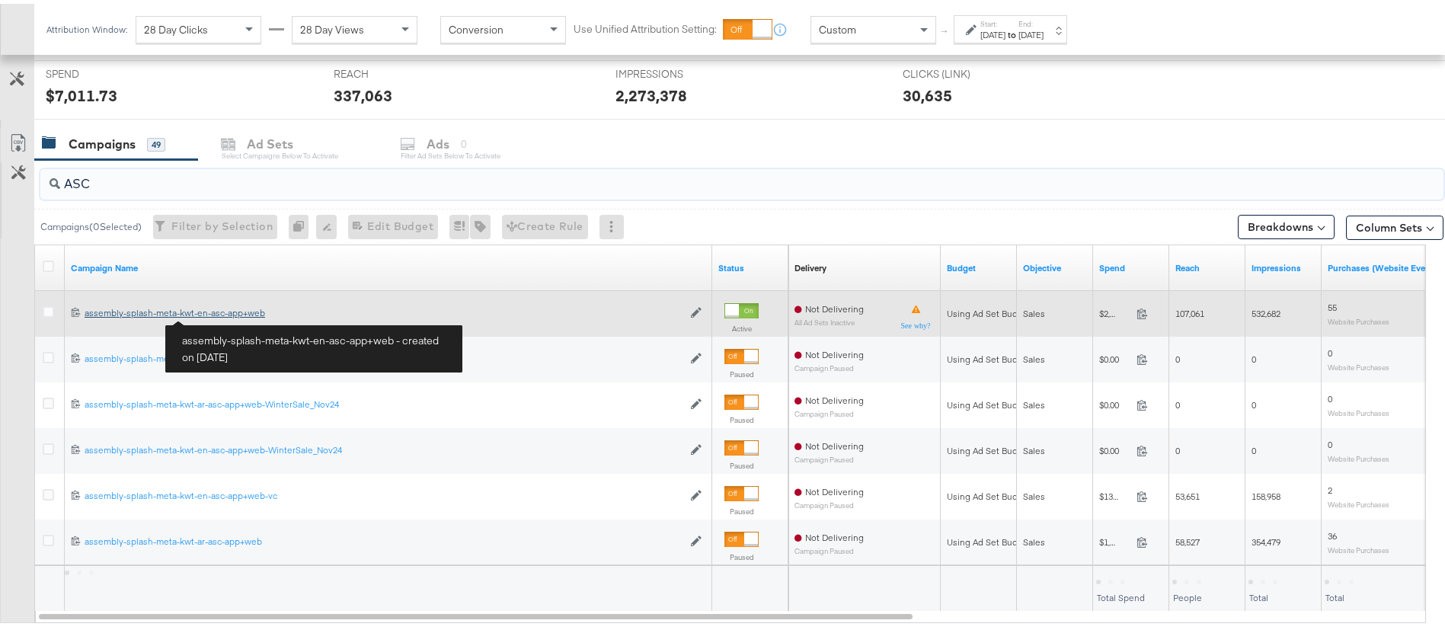
type input "ASC"
click at [222, 314] on div "assembly-splash-meta-kwt-en-asc-app+web assembly-splash-meta-kwt-en-asc-app+web" at bounding box center [384, 309] width 598 height 12
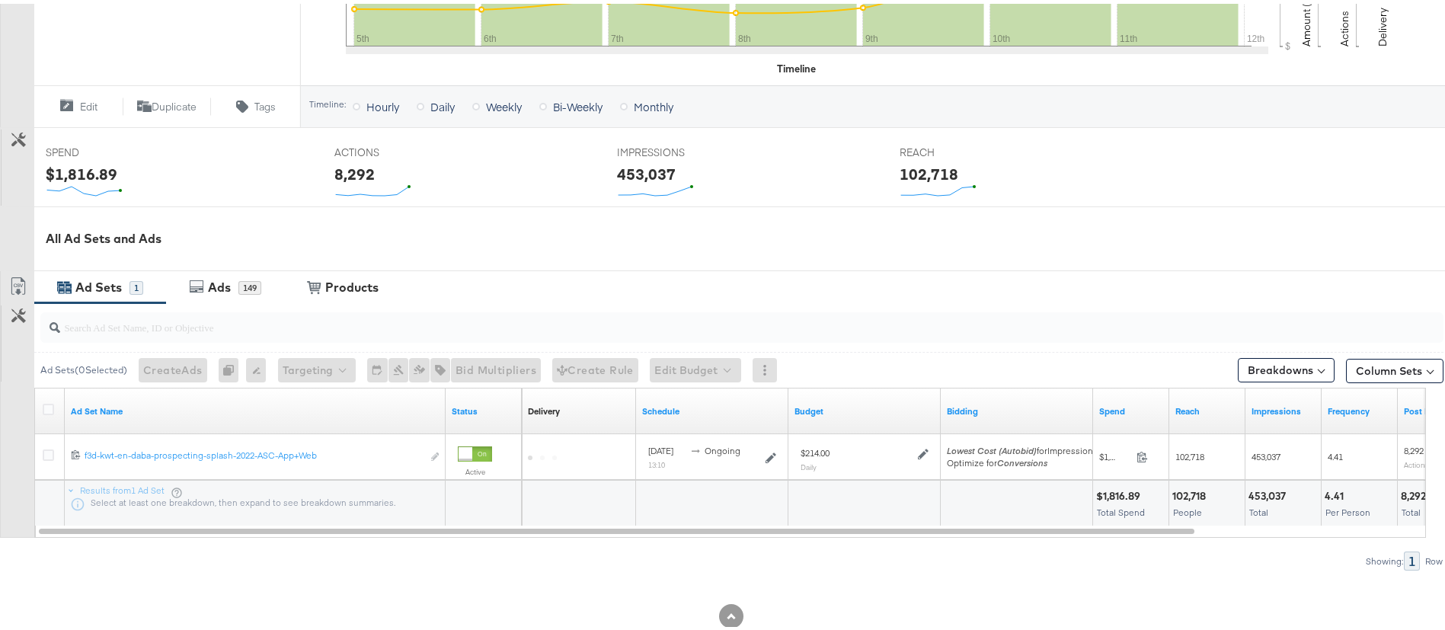
scroll to position [513, 0]
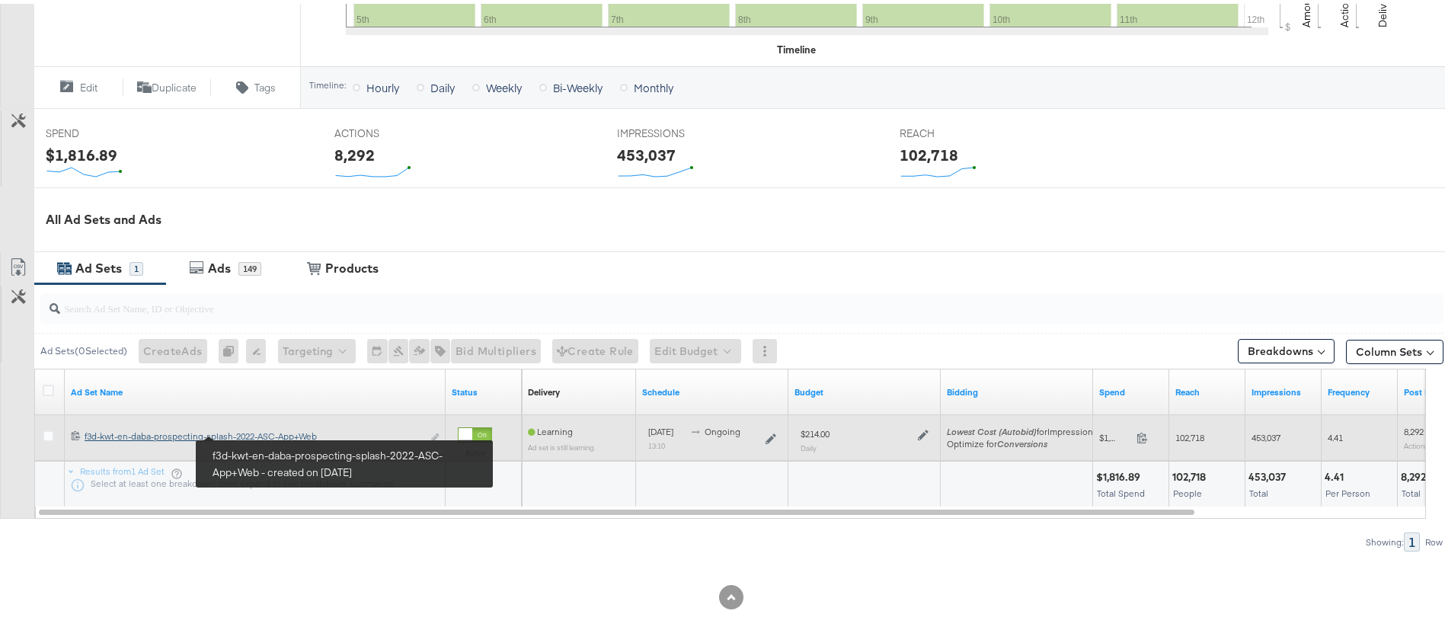
click at [261, 433] on div "f3d-kwt-en-daba-prospecting-splash-2022-ASC-App+Web f3d-kwt-en-daba-prospecting…" at bounding box center [254, 433] width 338 height 12
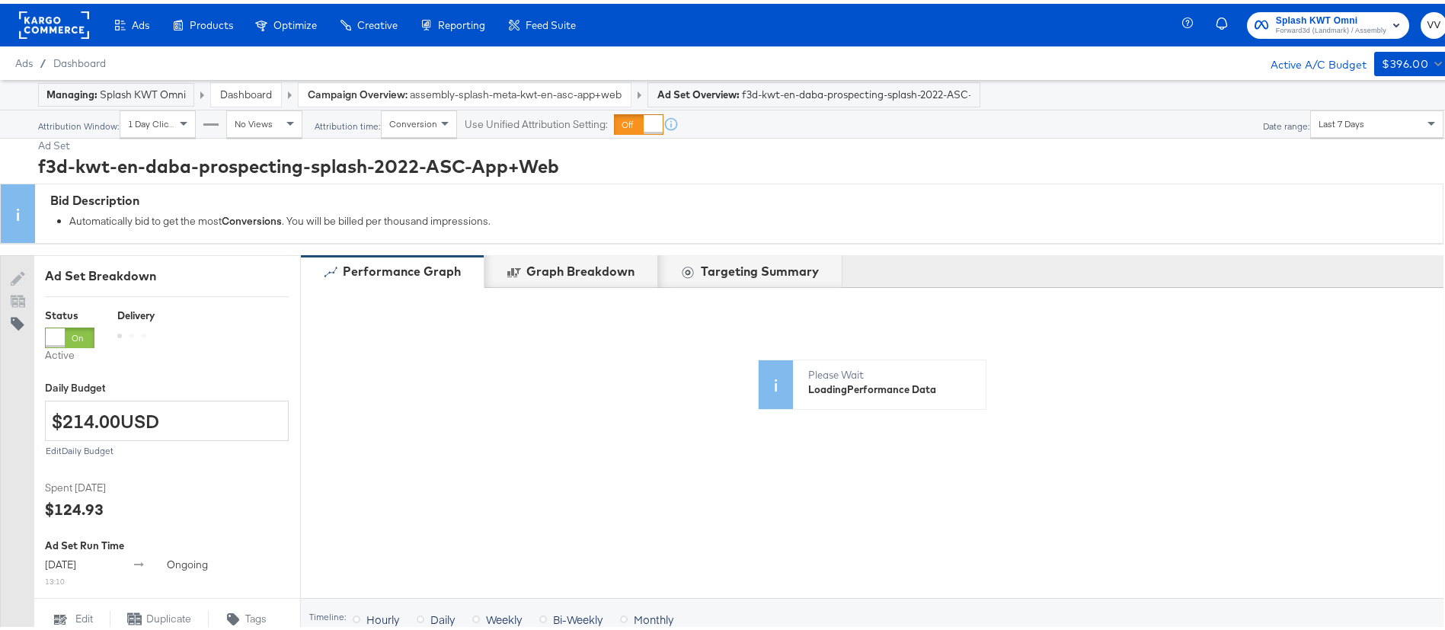
scroll to position [524, 0]
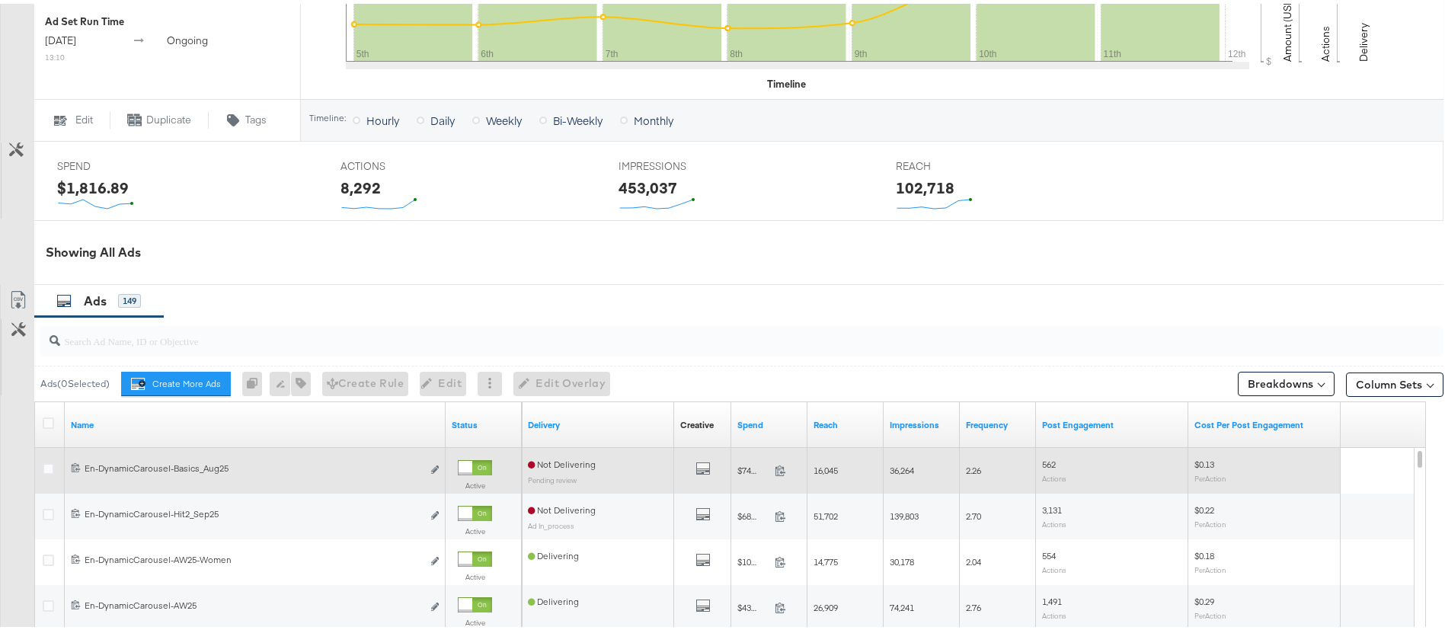
click at [467, 463] on div at bounding box center [466, 464] width 14 height 14
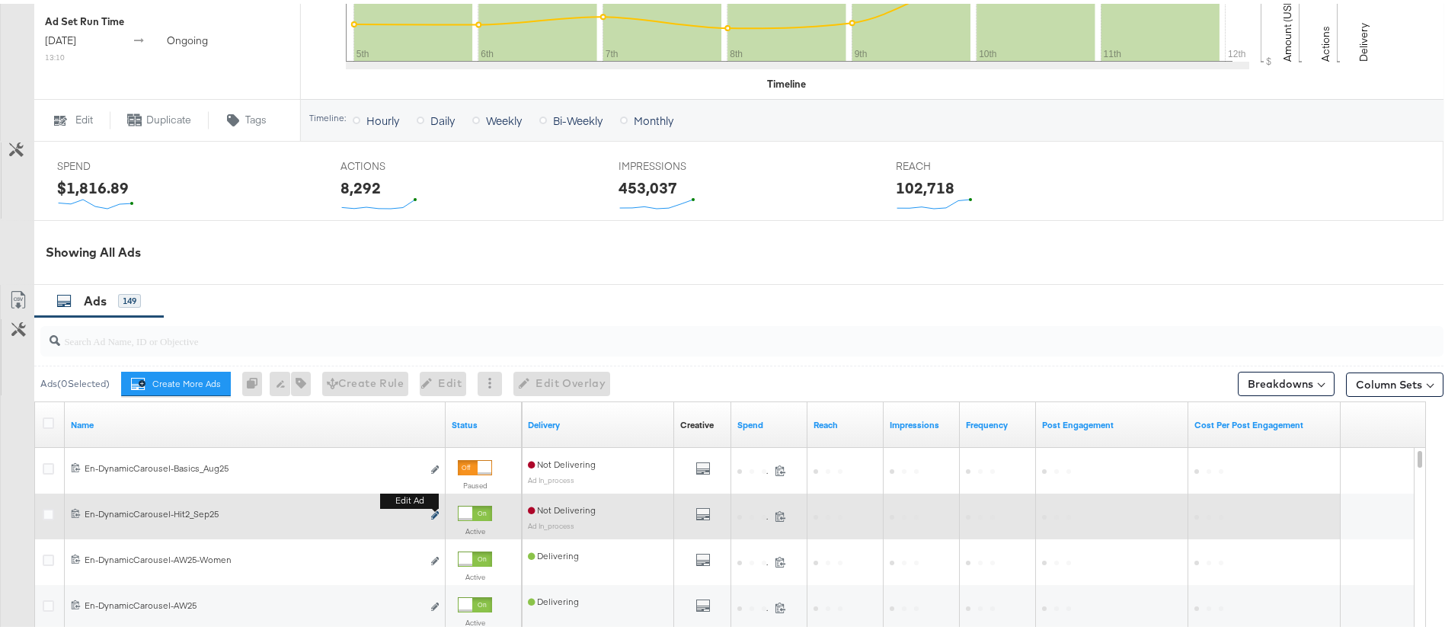
click at [436, 510] on icon "link" at bounding box center [435, 511] width 8 height 8
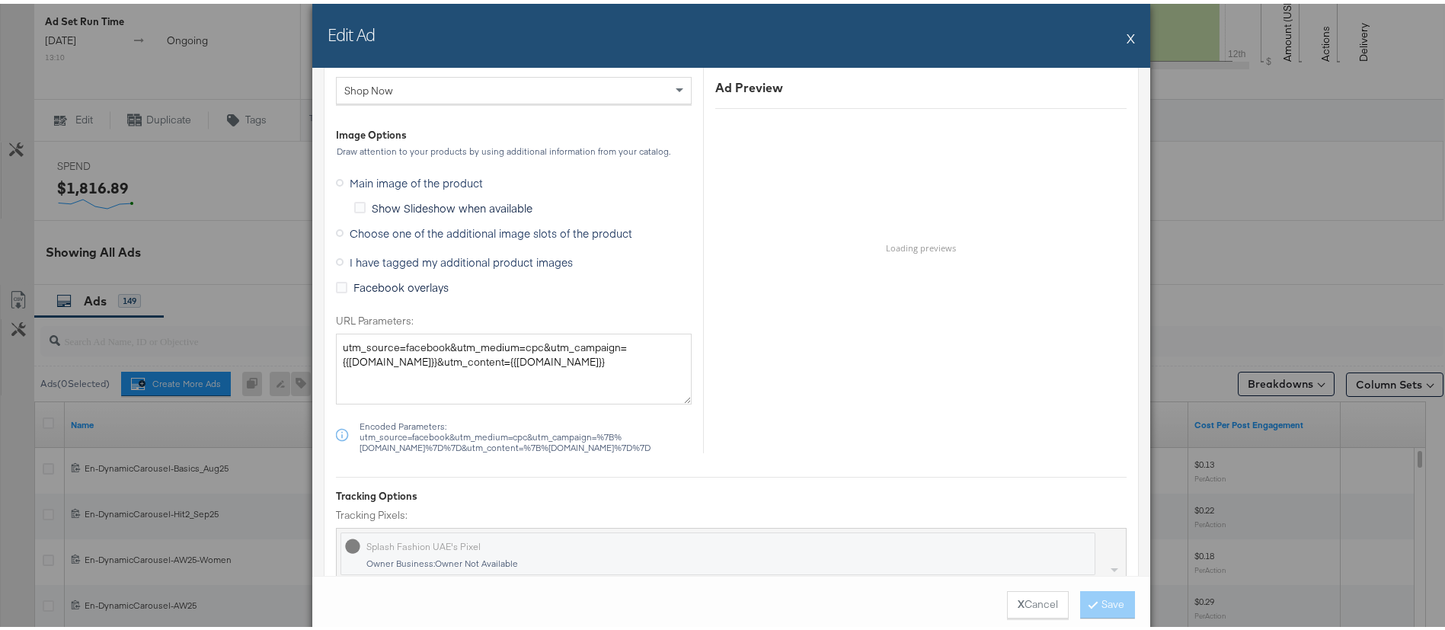
scroll to position [1490, 0]
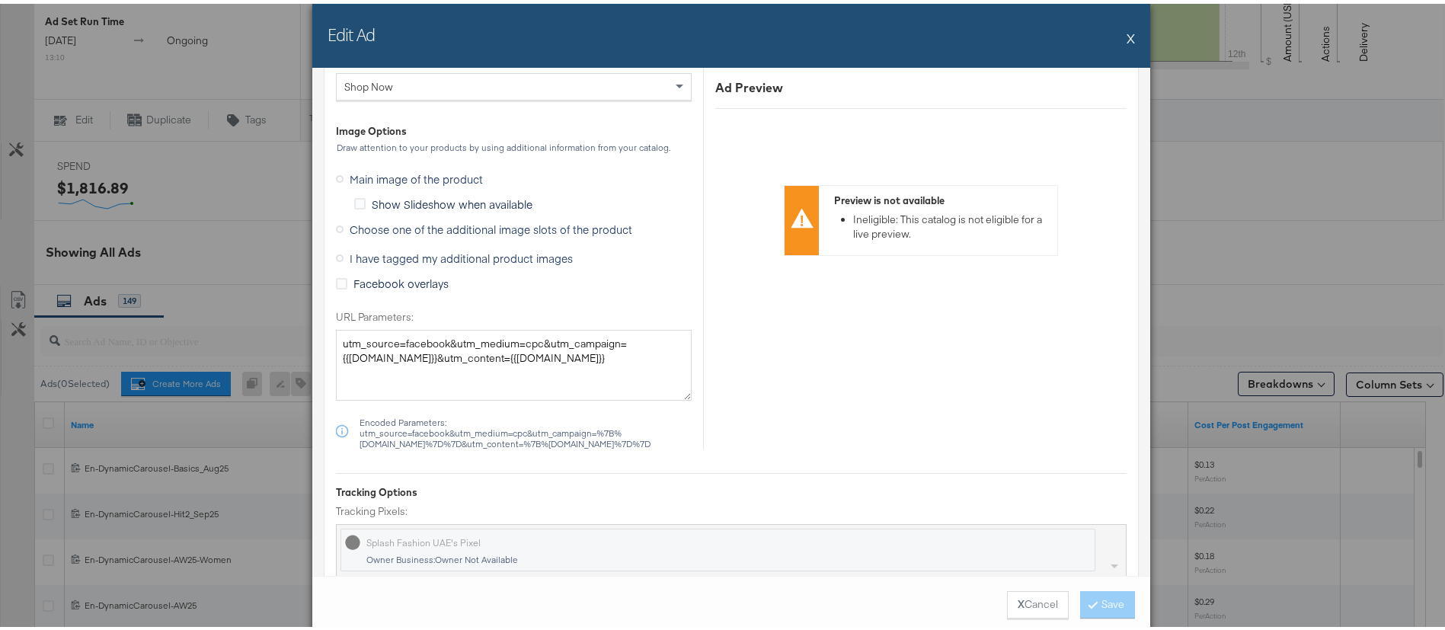
click at [390, 231] on span "Choose one of the additional image slots of the product" at bounding box center [491, 225] width 283 height 15
click at [0, 0] on input "Choose one of the additional image slots of the product" at bounding box center [0, 0] width 0 height 0
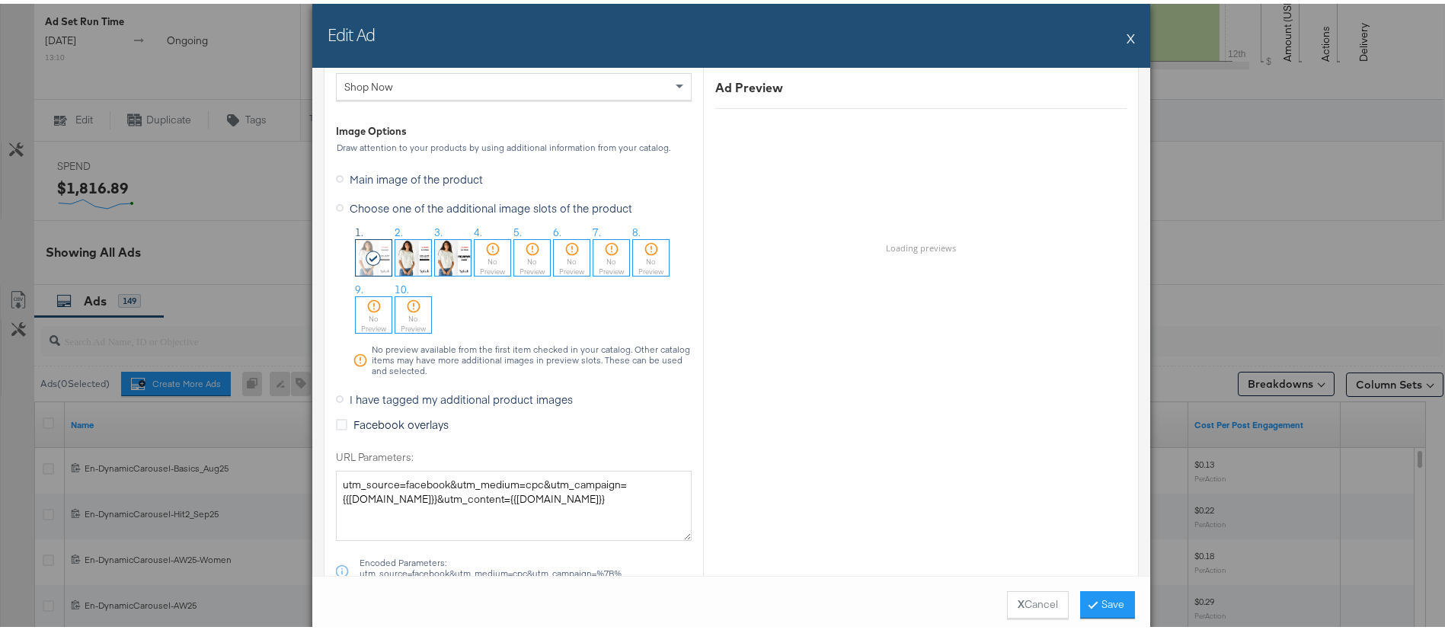
click at [408, 262] on img at bounding box center [413, 254] width 36 height 36
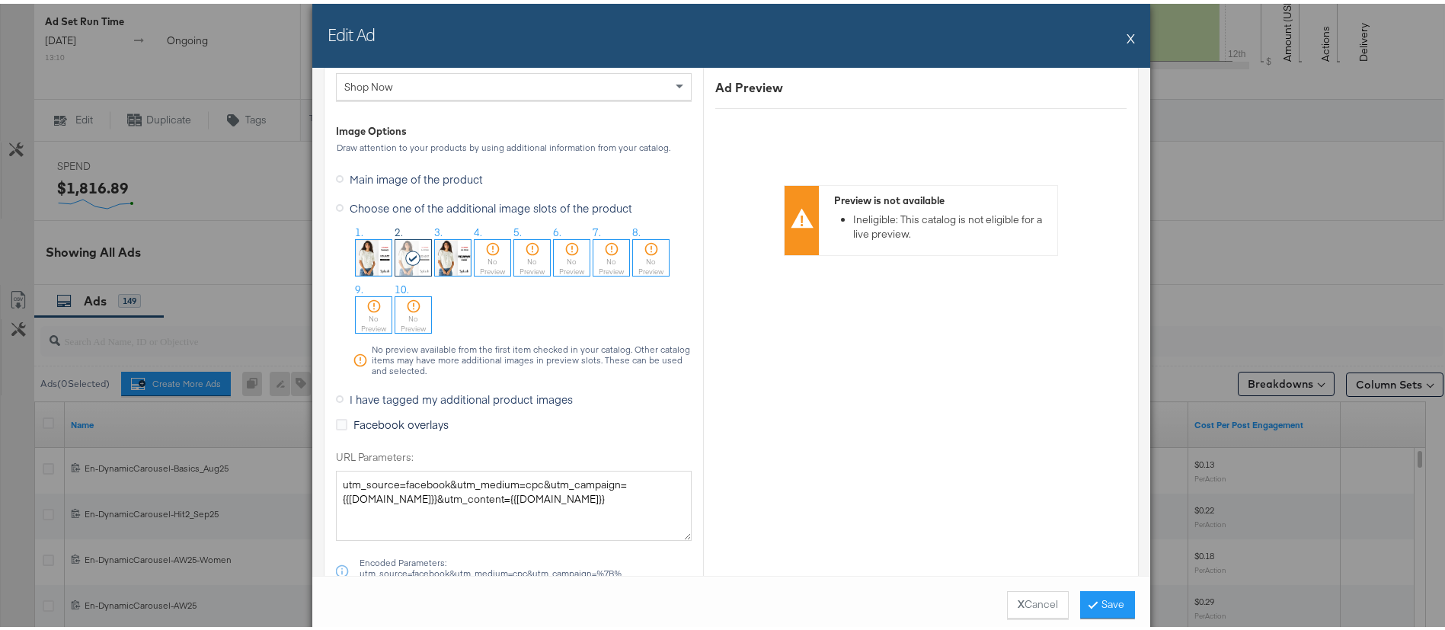
click at [365, 257] on img at bounding box center [374, 254] width 36 height 36
click at [1093, 595] on button "Save" at bounding box center [1107, 600] width 55 height 27
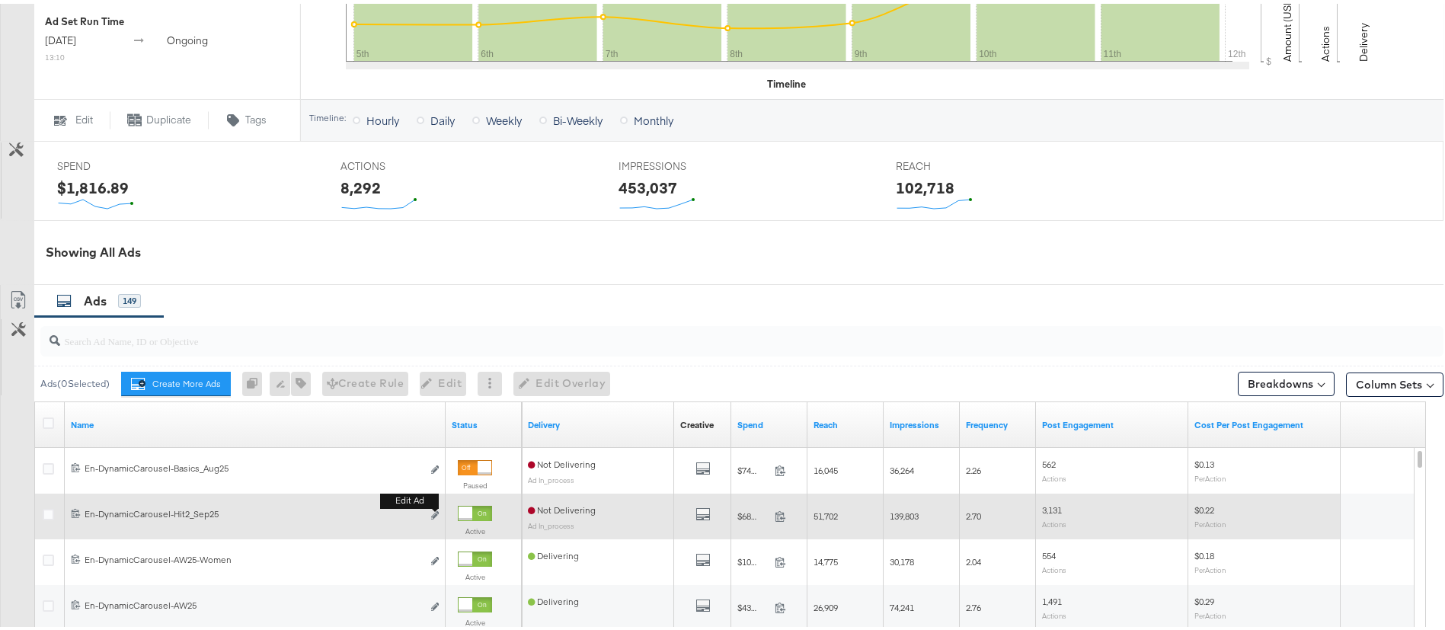
click at [430, 507] on div "Edit ad" at bounding box center [431, 512] width 18 height 16
click at [434, 508] on button "Edit ad" at bounding box center [434, 512] width 9 height 16
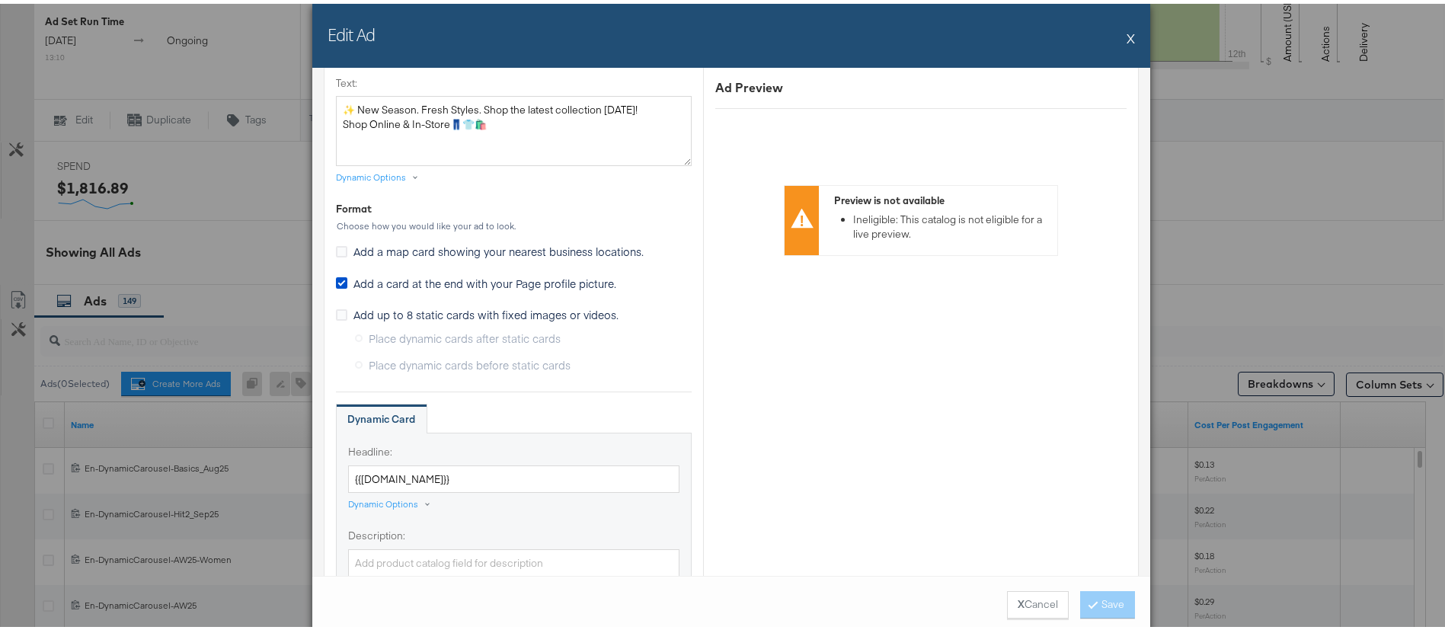
scroll to position [569, 0]
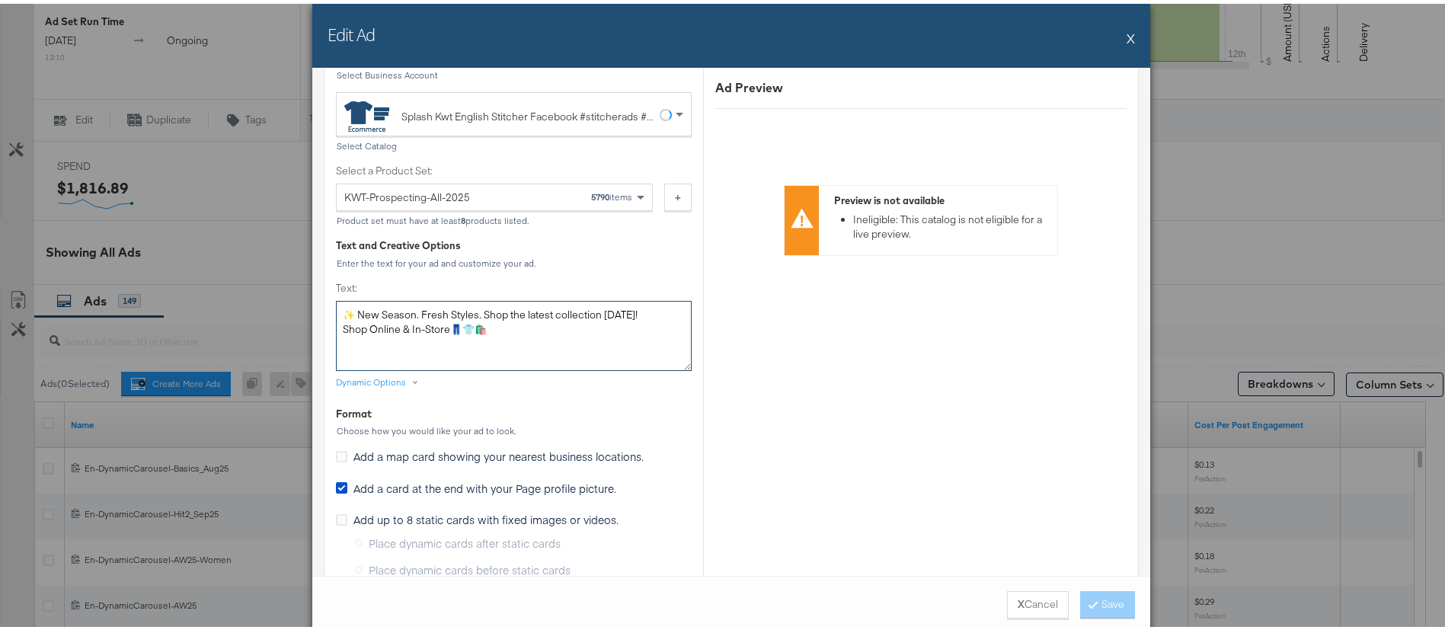
click at [466, 328] on textarea "✨ New Season. Fresh Styles. Shop the latest collection today! Shop Online & In-…" at bounding box center [514, 332] width 356 height 70
paste textarea "& Get 15% Off Your First Order with Code SPF15 👕👖"
type textarea "✨ New Season. Fresh Styles. Shop & Get 15% Off Your First Order with Code SPF15…"
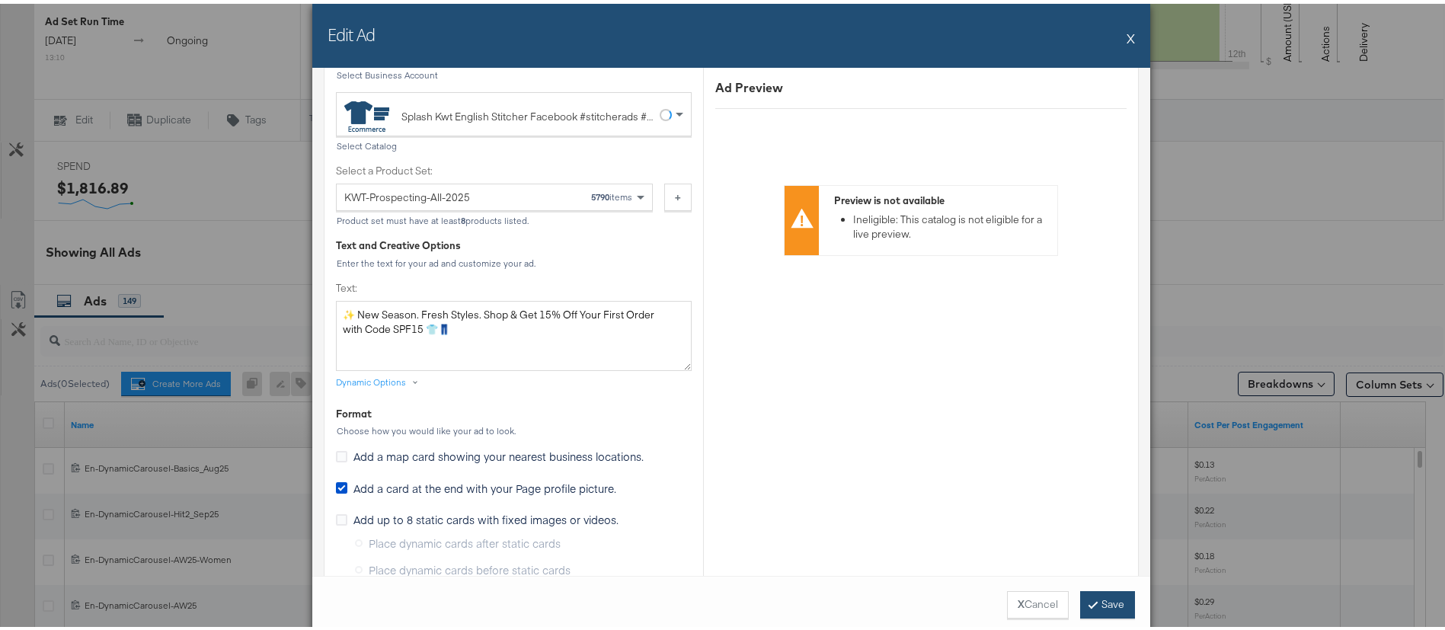
click at [1103, 606] on button "Save" at bounding box center [1107, 600] width 55 height 27
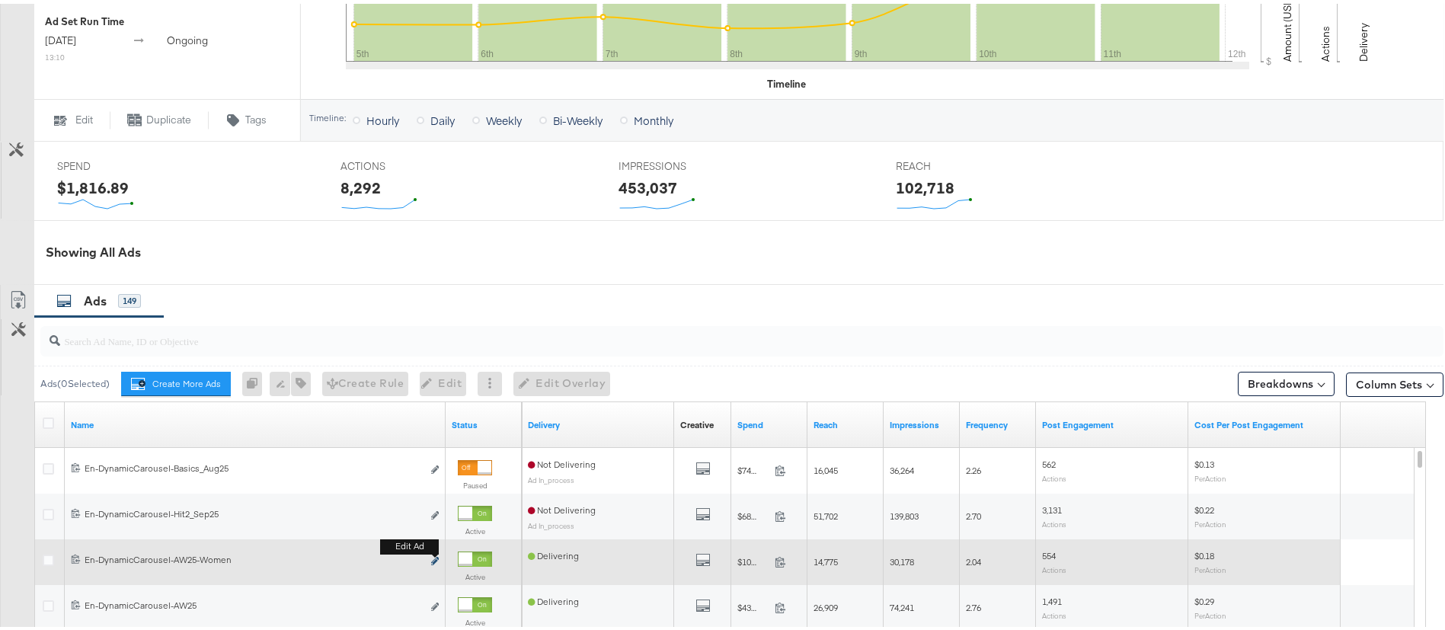
click at [433, 555] on icon "link" at bounding box center [435, 557] width 8 height 8
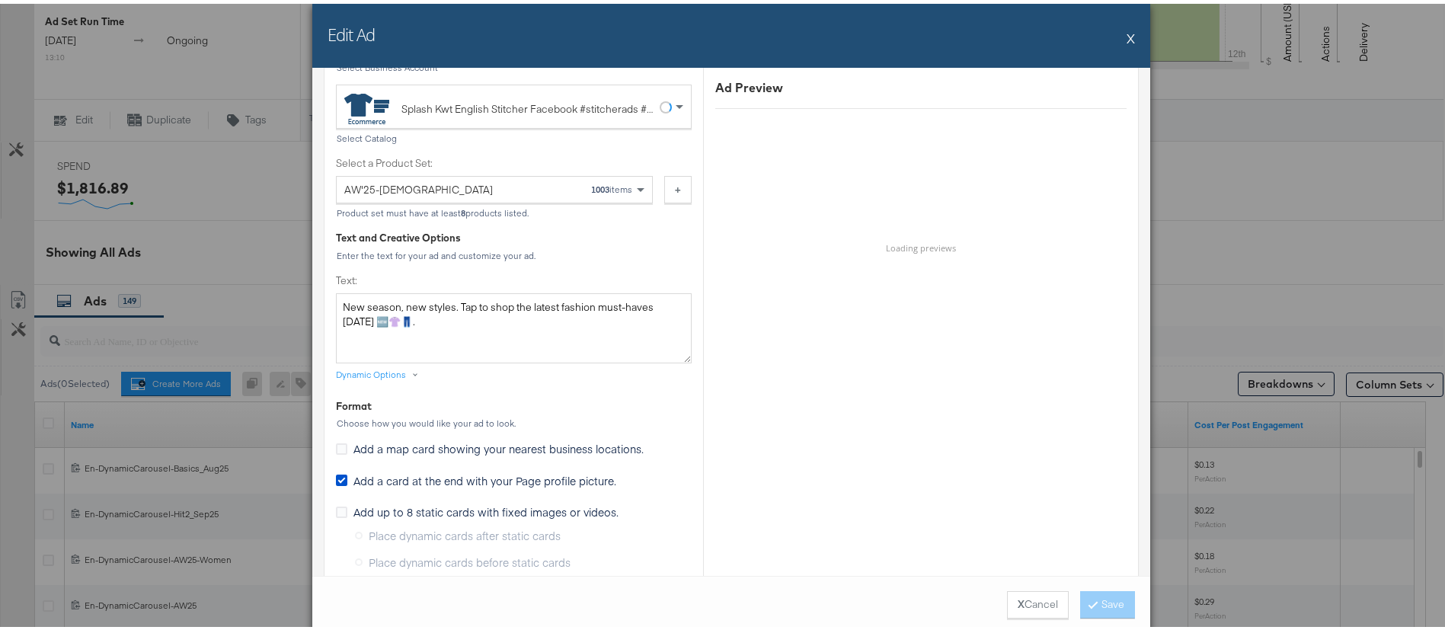
scroll to position [686, 0]
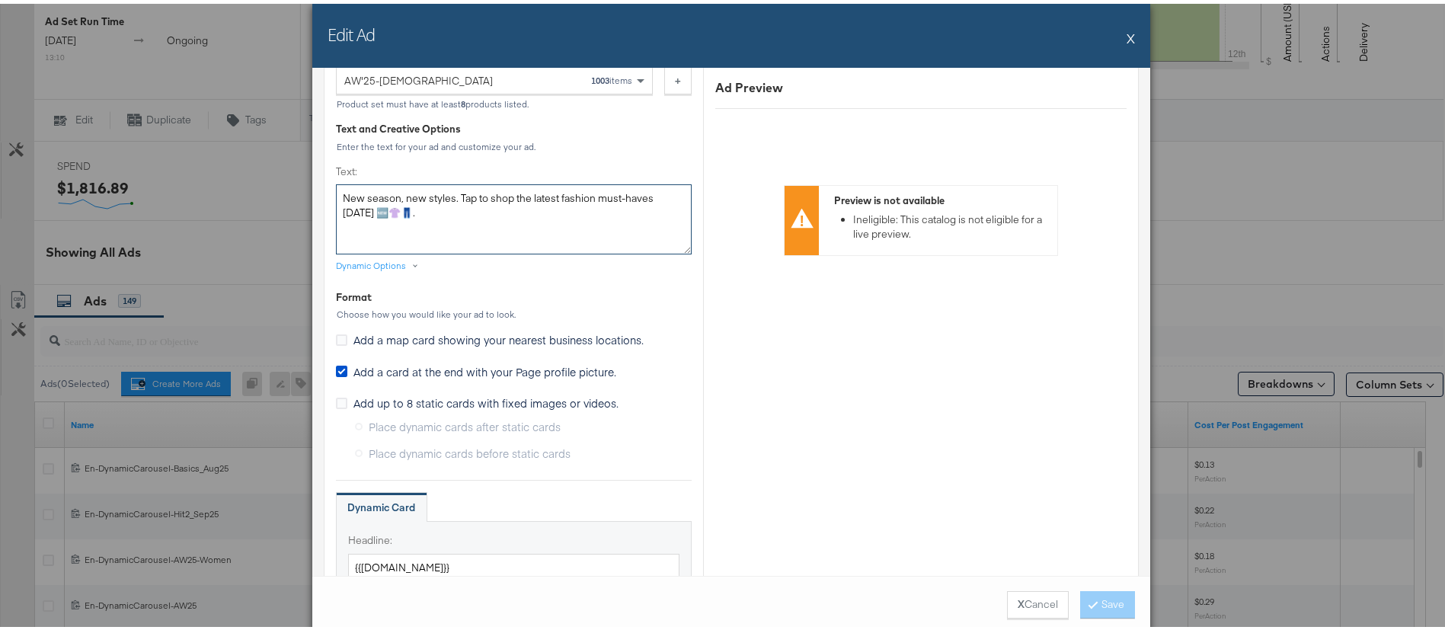
click at [481, 206] on textarea "New season, new styles. Tap to shop the latest fashion must-haves today 🆕👚👖." at bounding box center [514, 216] width 356 height 70
paste textarea "Season, New Styles. Shop & Get 15% Off Your First Order with Code SPF15 👕👖"
type textarea "New Season, New Styles. Shop & Get 15% Off Your First Order with Code SPF15 👕👖"
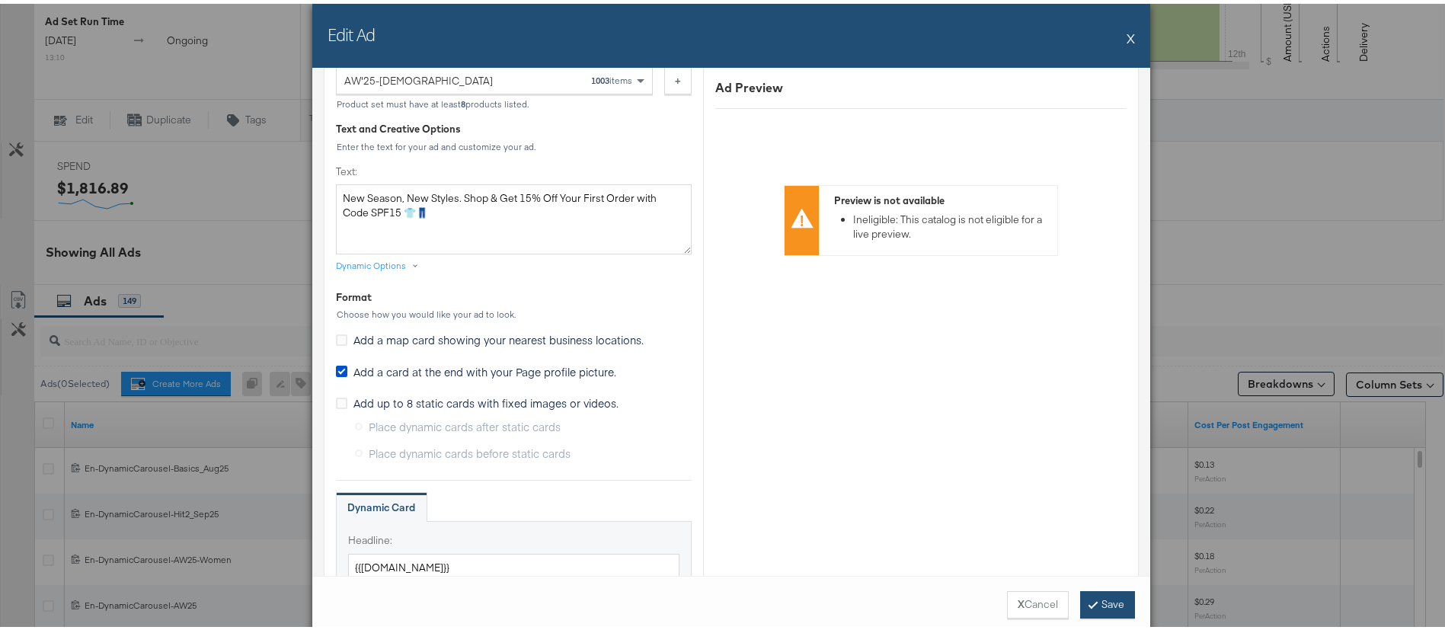
click at [1104, 595] on button "Save" at bounding box center [1107, 600] width 55 height 27
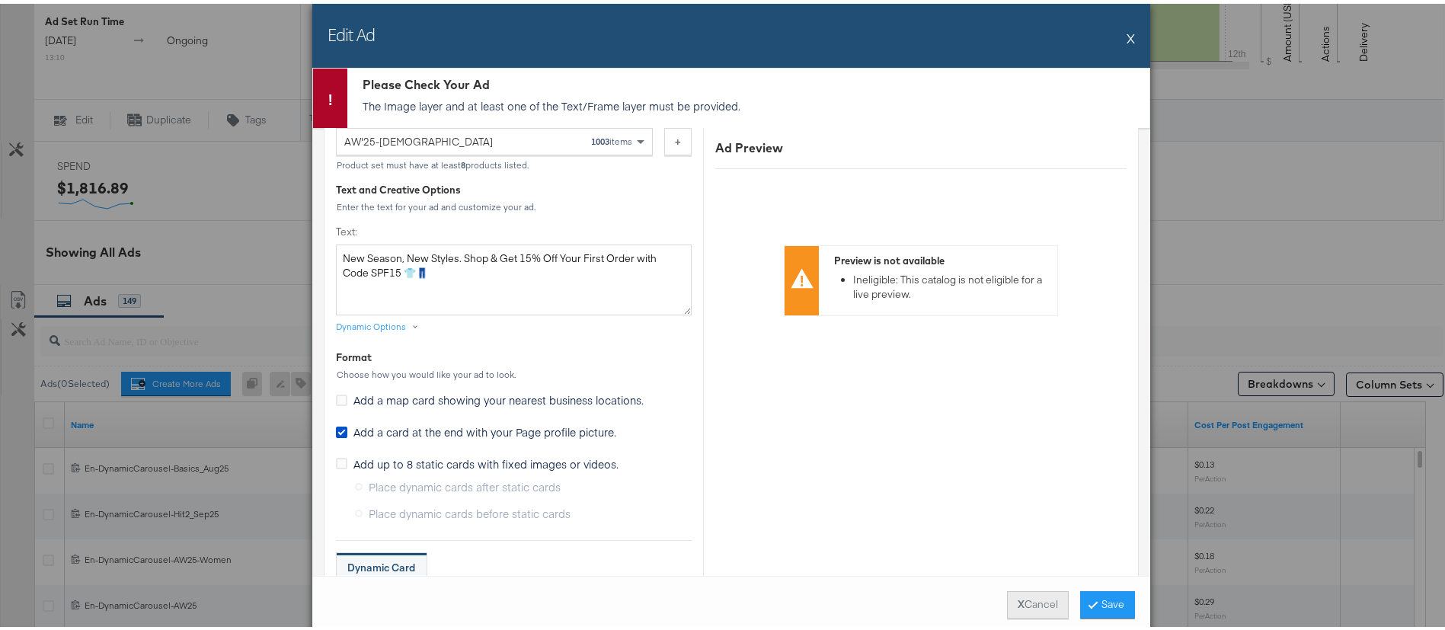
click at [1025, 605] on button "X Cancel" at bounding box center [1038, 600] width 62 height 27
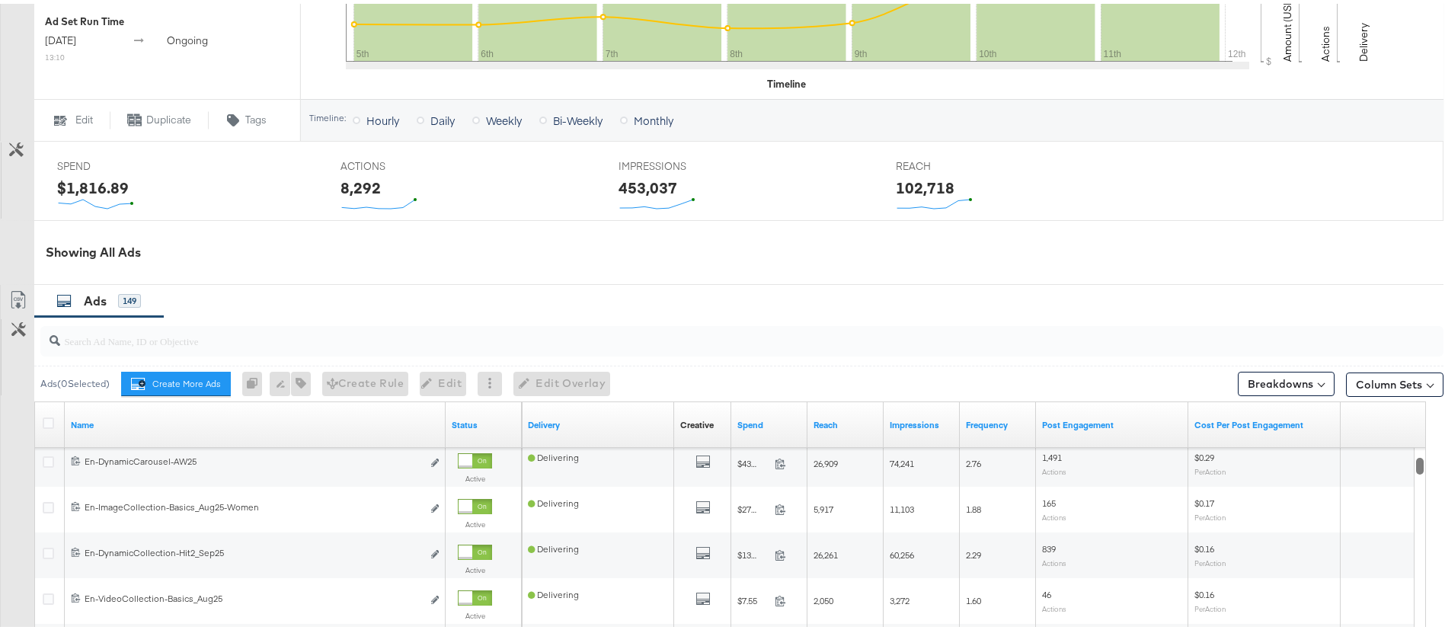
click at [1422, 463] on div at bounding box center [1420, 462] width 11 height 17
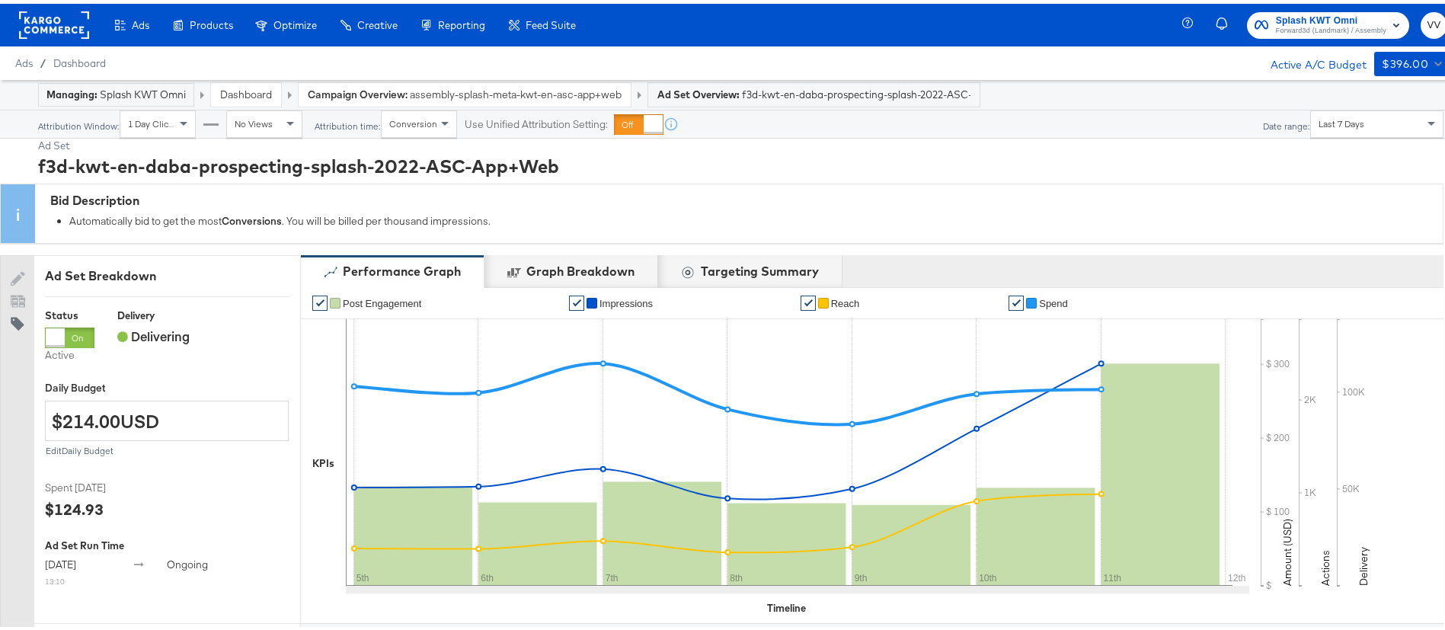
click at [64, 23] on rect at bounding box center [54, 21] width 70 height 27
